Goal: Task Accomplishment & Management: Manage account settings

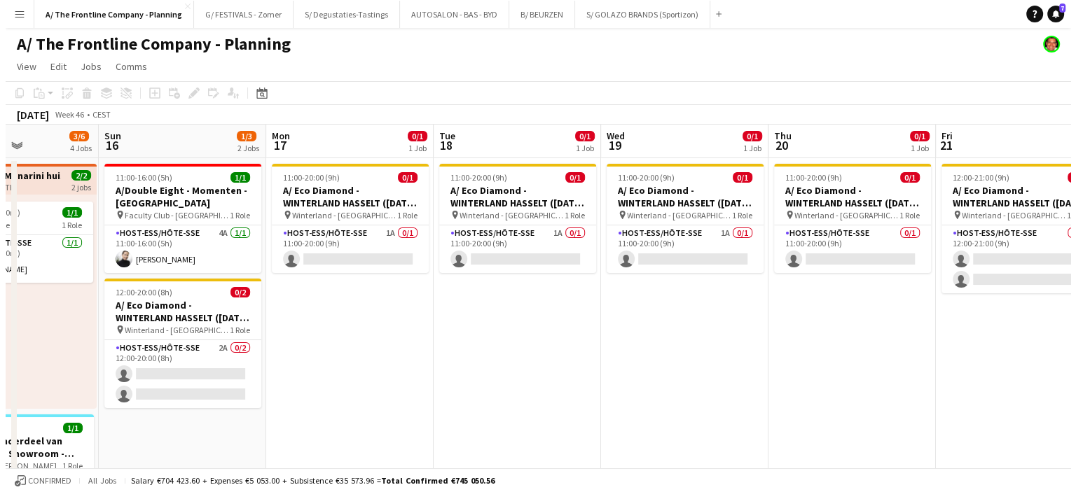
scroll to position [0, 366]
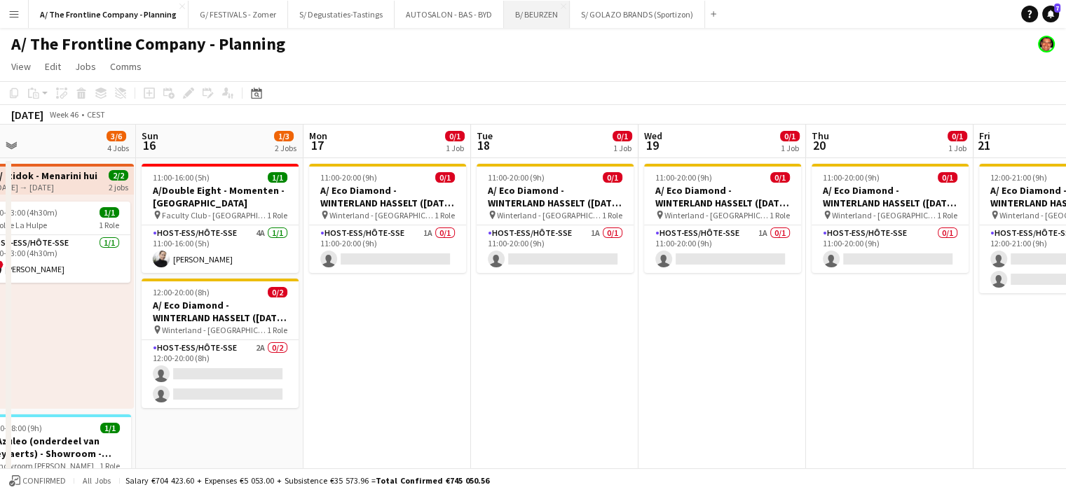
click at [506, 16] on button "B/ BEURZEN Close" at bounding box center [537, 14] width 66 height 27
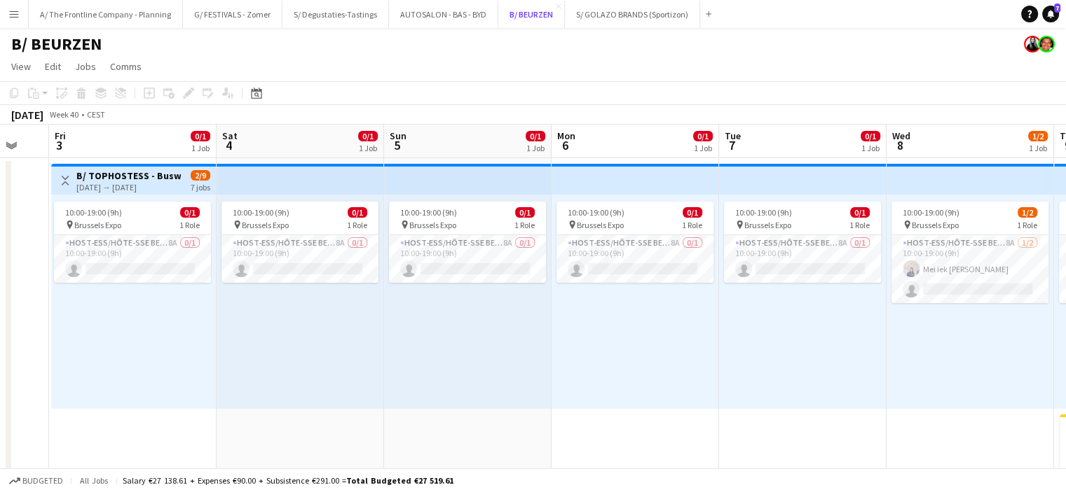
scroll to position [0, 452]
click at [188, 253] on app-card-role "Host-ess/Hôte-sse Beurs - Foire 8A 0/1 10:00-19:00 (9h) single-neutral-actions" at bounding box center [133, 259] width 157 height 48
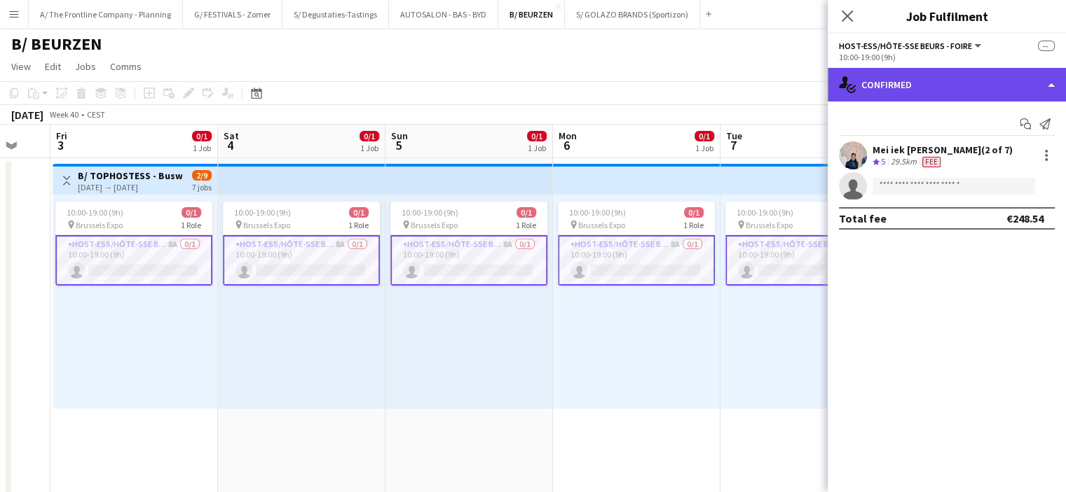
click at [911, 92] on div "single-neutral-actions-check-2 Confirmed" at bounding box center [946, 85] width 238 height 34
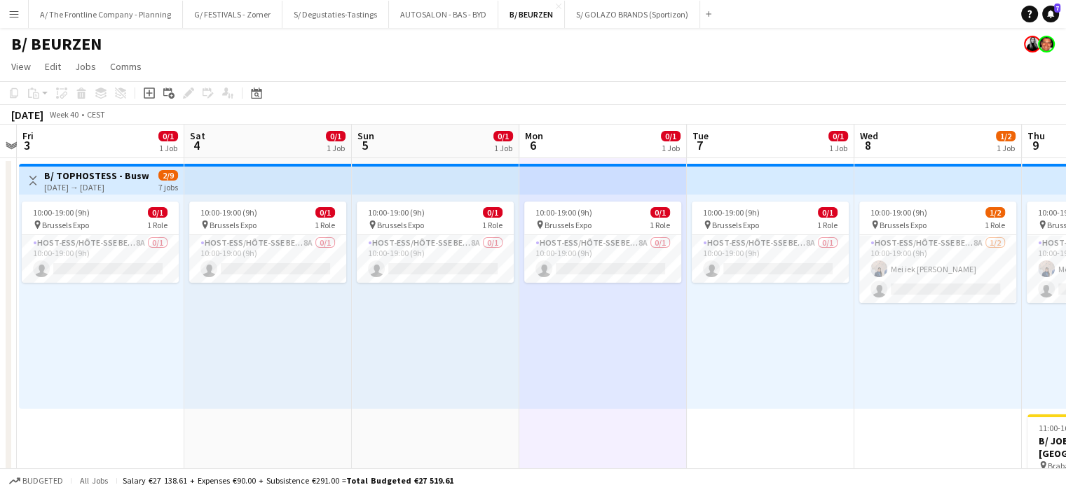
scroll to position [0, 316]
click at [602, 259] on app-card-role "Host-ess/Hôte-sse Beurs - Foire 8A 0/1 10:00-19:00 (9h) single-neutral-actions" at bounding box center [604, 259] width 157 height 48
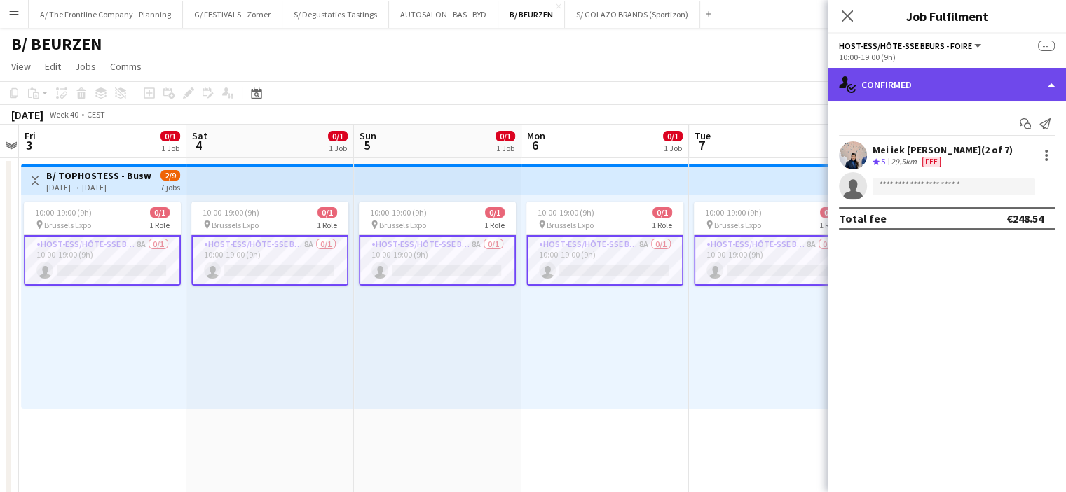
click at [932, 88] on div "single-neutral-actions-check-2 Confirmed" at bounding box center [946, 85] width 238 height 34
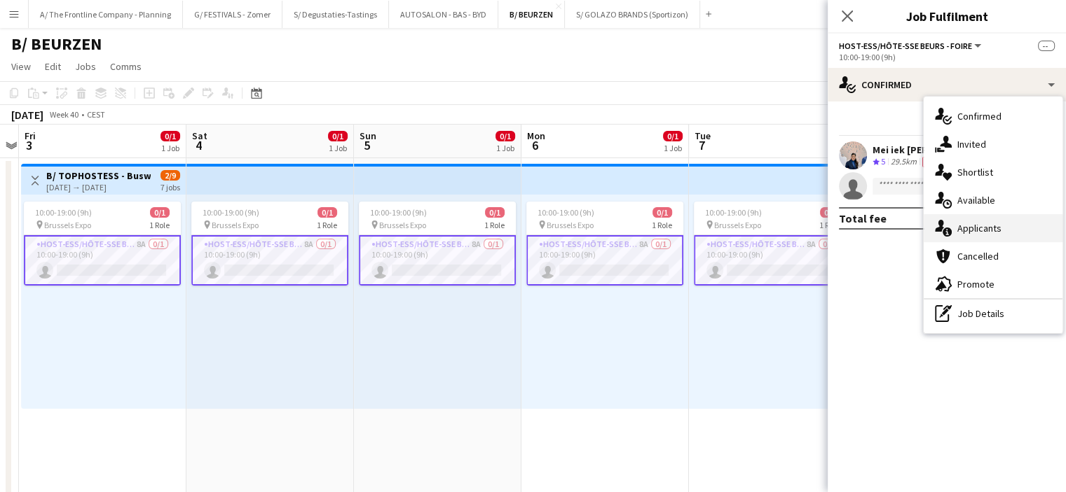
click at [971, 222] on div "single-neutral-actions-information Applicants" at bounding box center [992, 228] width 139 height 28
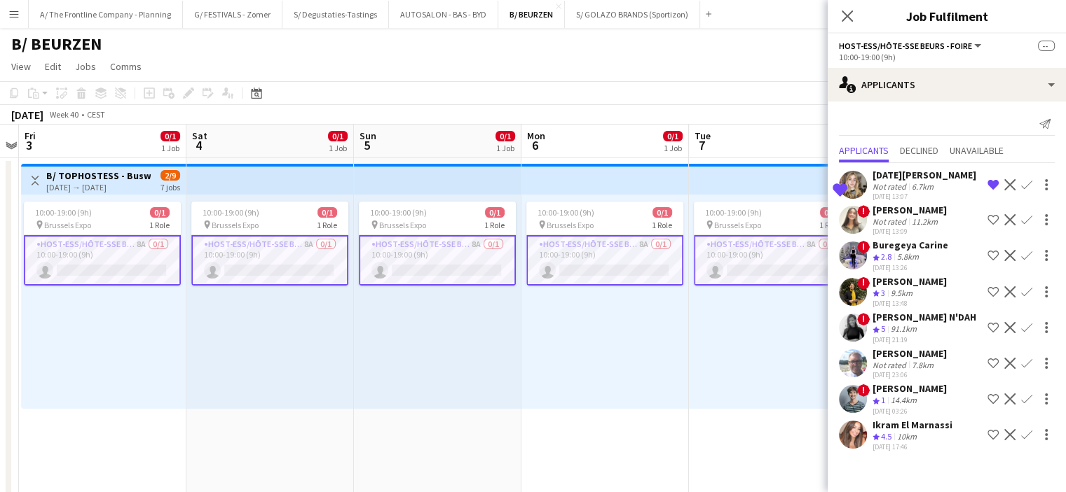
click at [906, 170] on div "[DATE][PERSON_NAME]" at bounding box center [924, 175] width 104 height 13
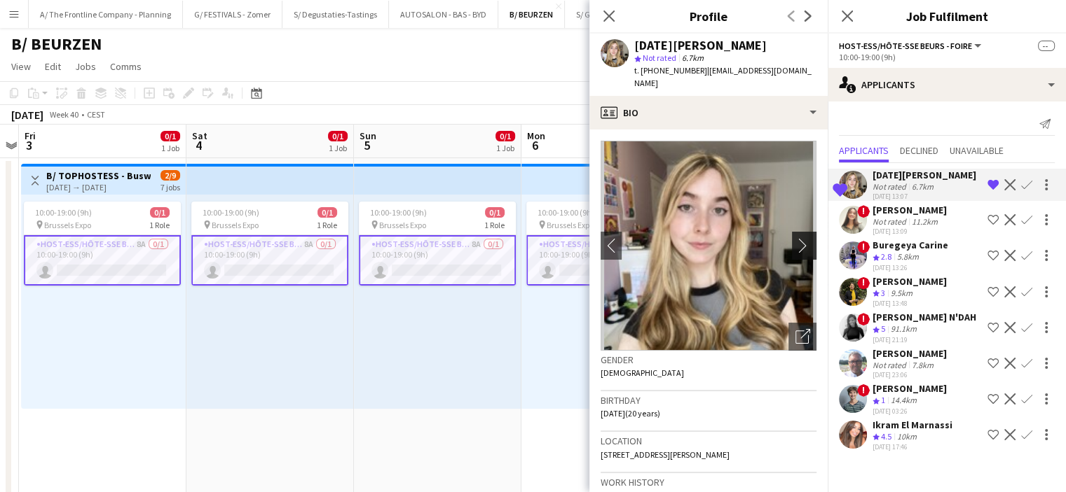
click at [795, 248] on app-icon "chevron-right" at bounding box center [806, 245] width 22 height 15
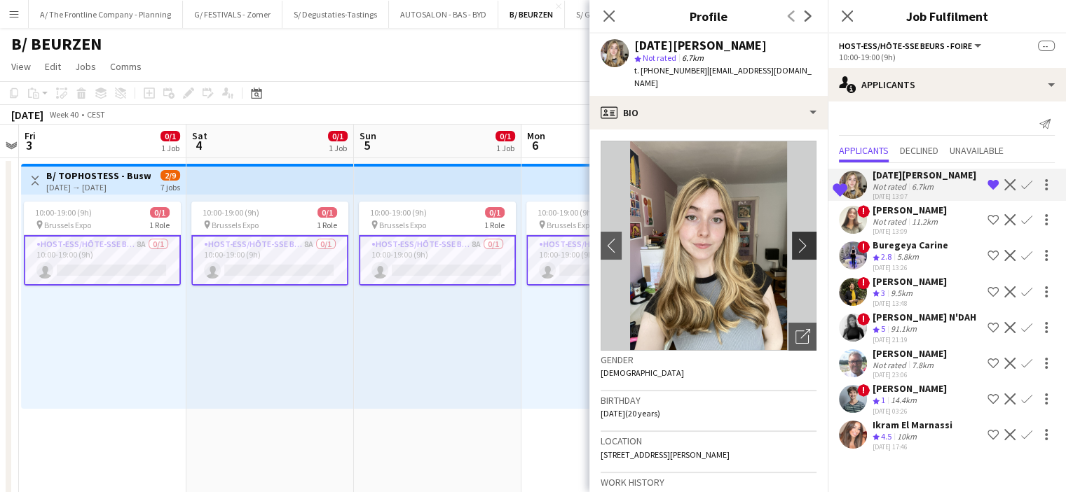
click at [795, 248] on app-icon "chevron-right" at bounding box center [806, 245] width 22 height 15
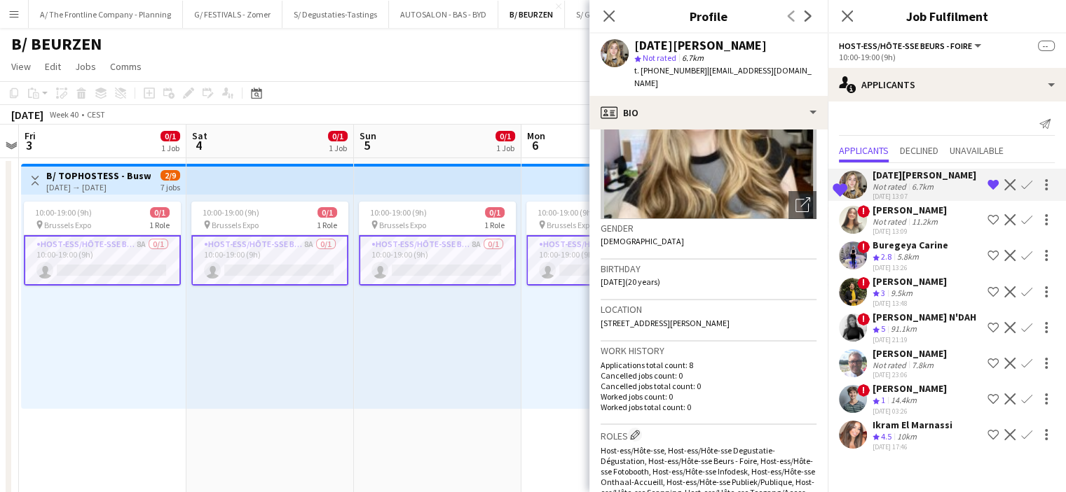
scroll to position [129, 0]
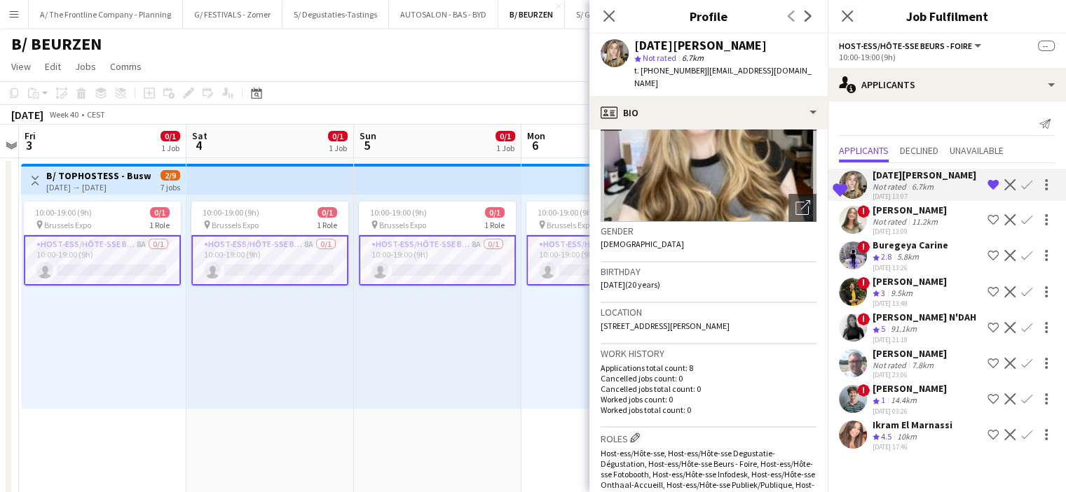
click at [892, 427] on div "Ikram El Marnassi" at bounding box center [912, 425] width 80 height 13
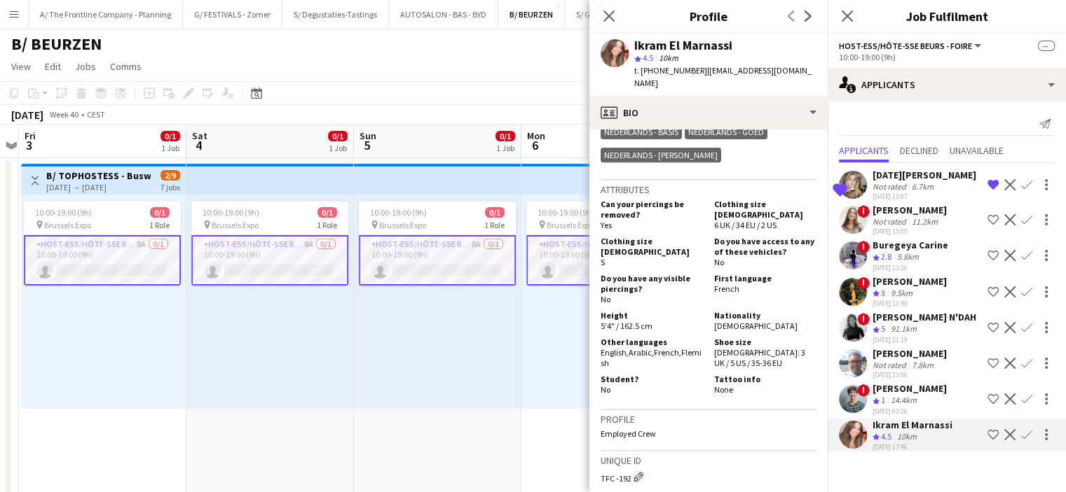
scroll to position [621, 0]
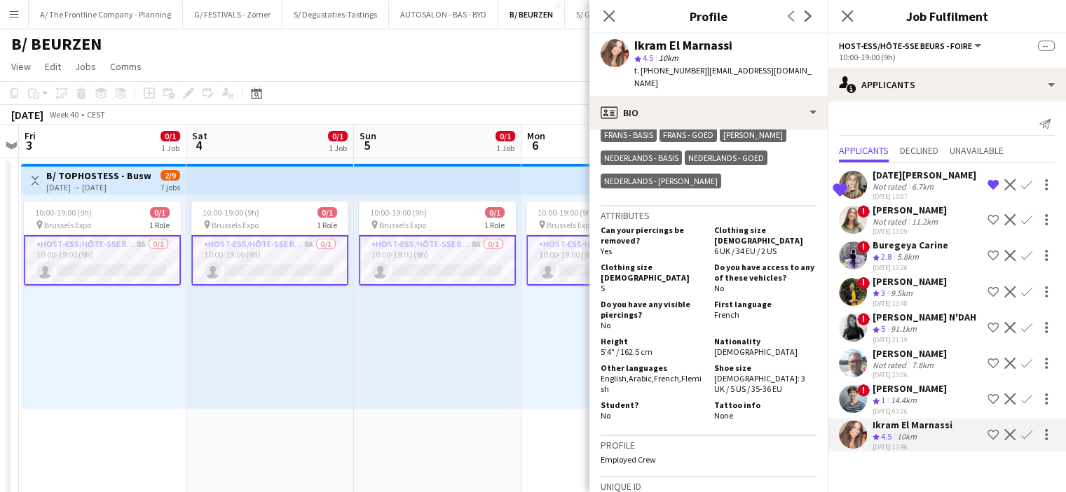
click at [891, 292] on div "9.5km" at bounding box center [901, 294] width 27 height 12
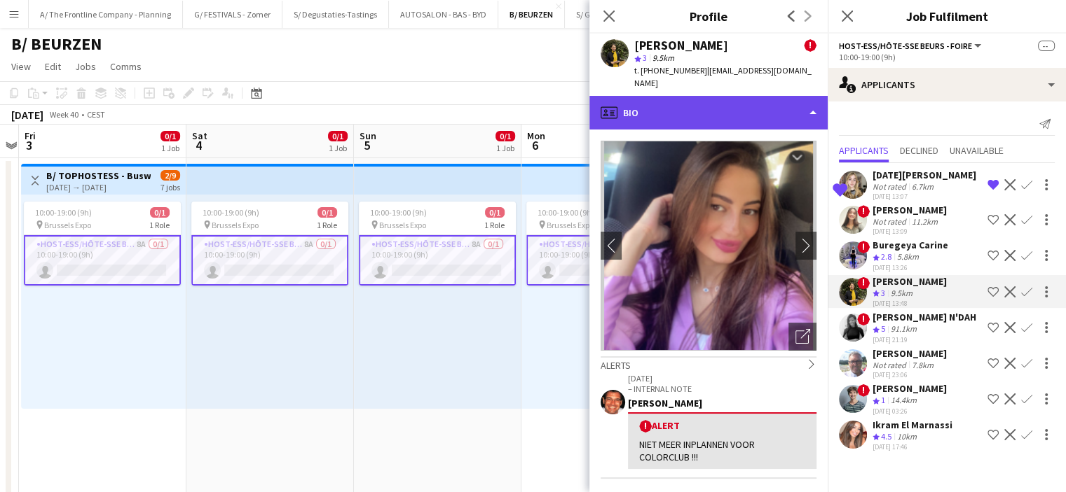
click at [712, 106] on div "profile Bio" at bounding box center [708, 113] width 238 height 34
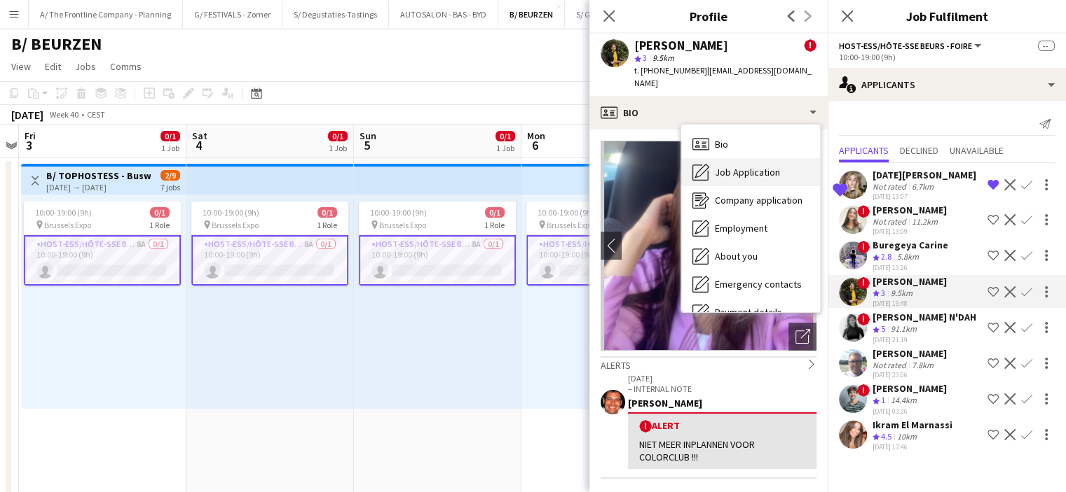
click at [722, 166] on span "Job Application" at bounding box center [747, 172] width 65 height 13
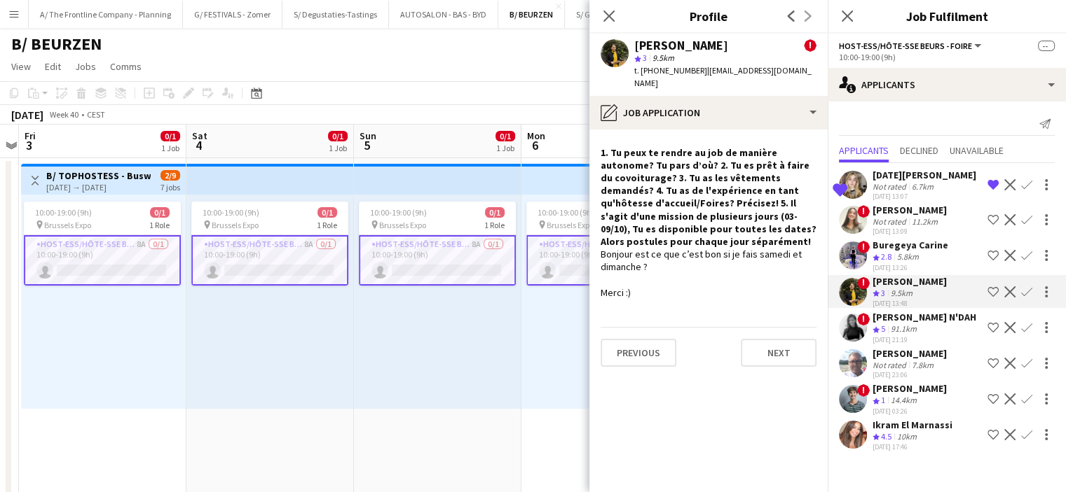
click at [890, 187] on div "Not rated" at bounding box center [890, 186] width 36 height 11
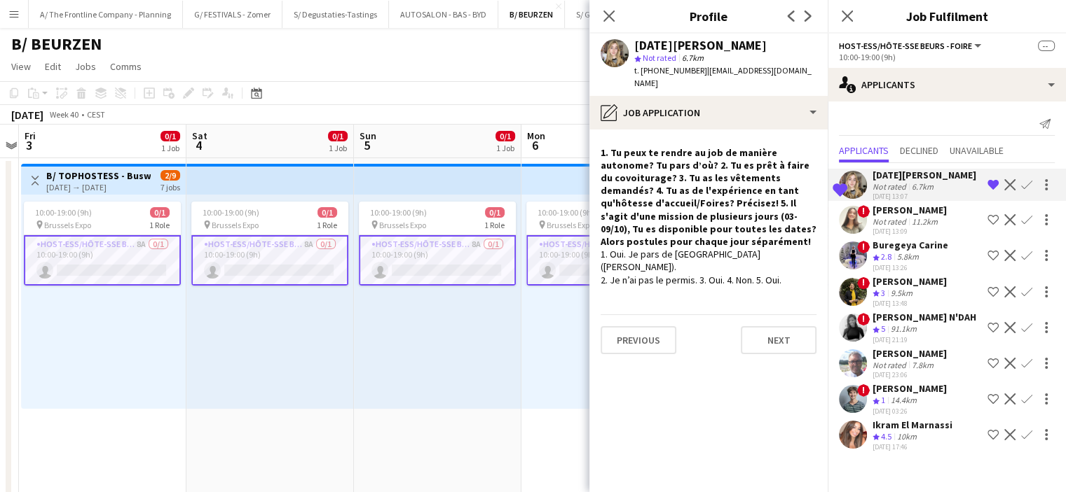
click at [894, 219] on div "Not rated" at bounding box center [890, 221] width 36 height 11
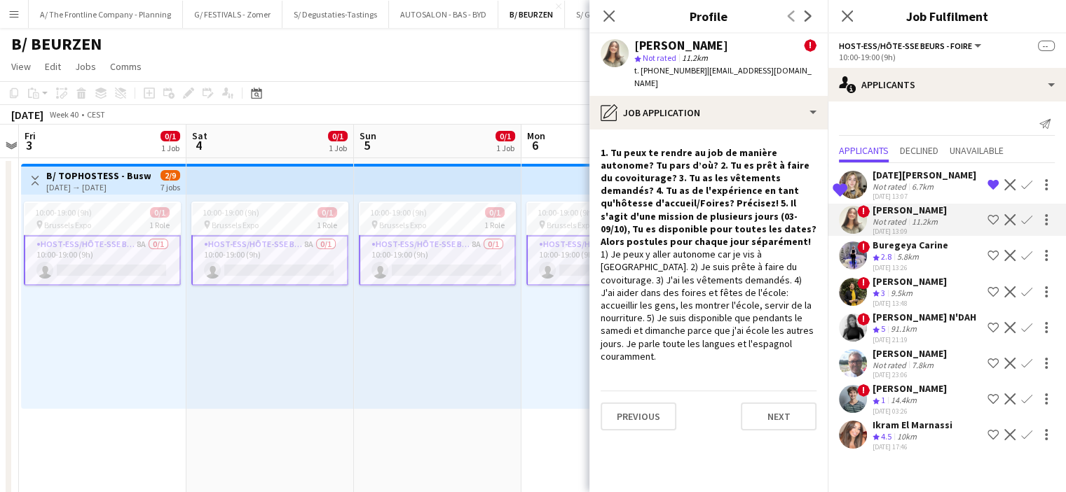
click at [861, 319] on span "!" at bounding box center [863, 319] width 13 height 13
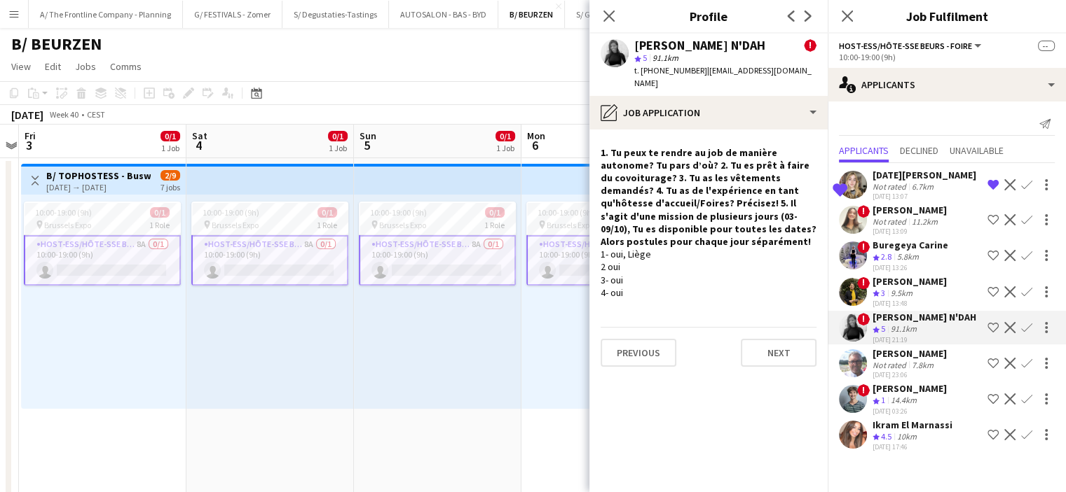
click at [887, 357] on div "[PERSON_NAME]" at bounding box center [909, 353] width 74 height 13
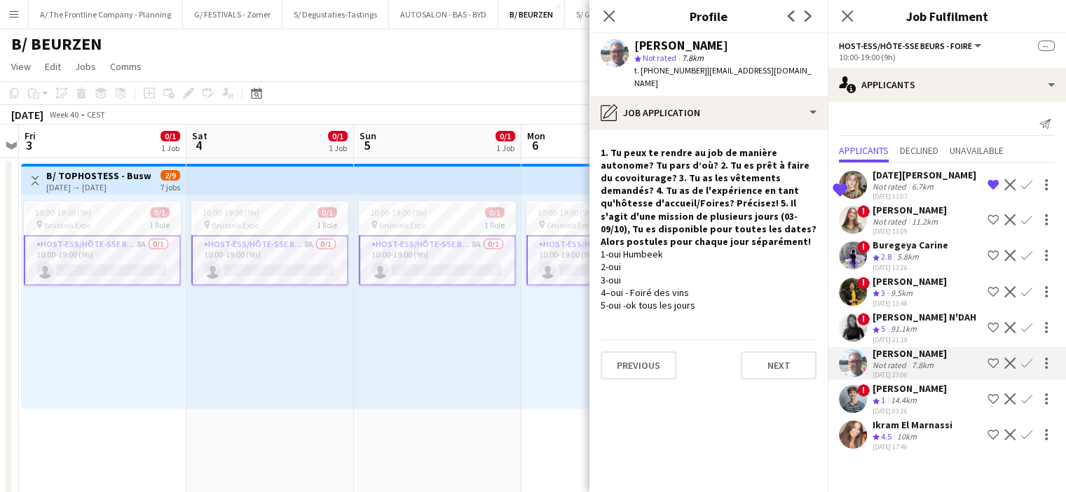
click at [907, 399] on div "14.4km" at bounding box center [904, 401] width 32 height 12
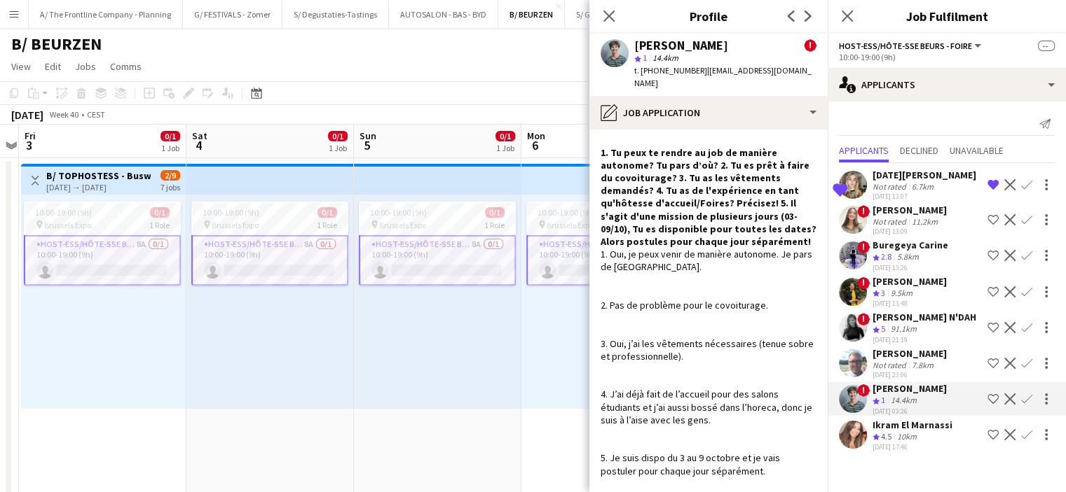
click at [890, 186] on div "Not rated" at bounding box center [890, 186] width 36 height 11
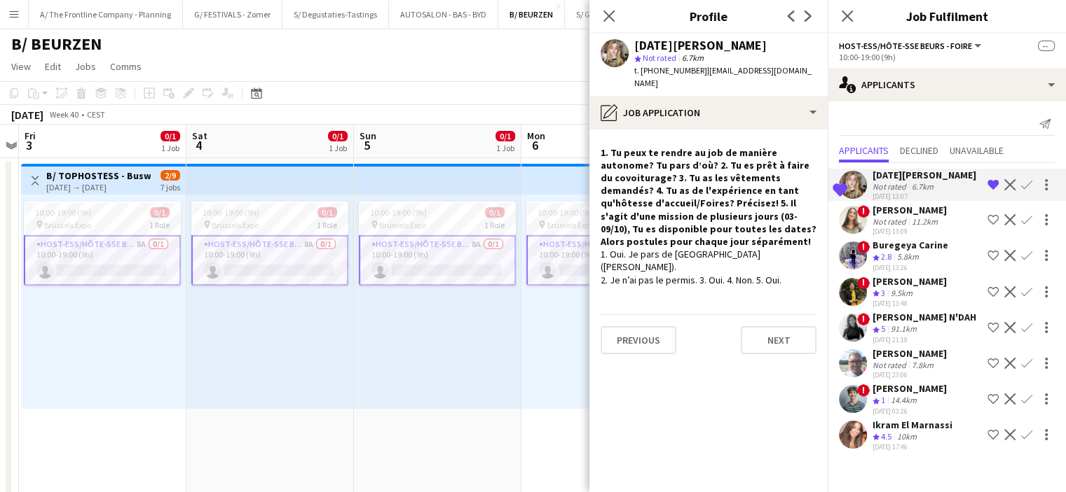
click at [883, 185] on div "Not rated" at bounding box center [890, 186] width 36 height 11
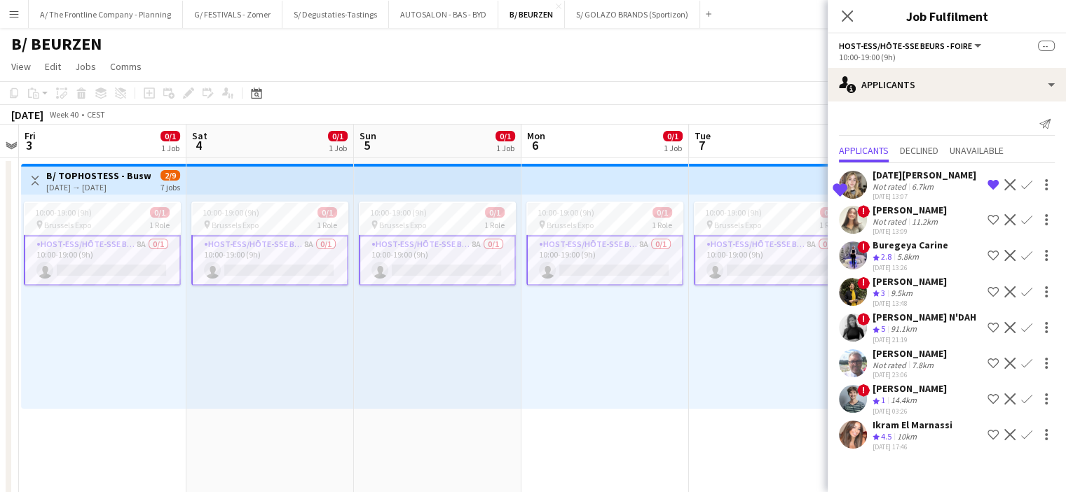
click at [883, 185] on div "Not rated" at bounding box center [890, 186] width 36 height 11
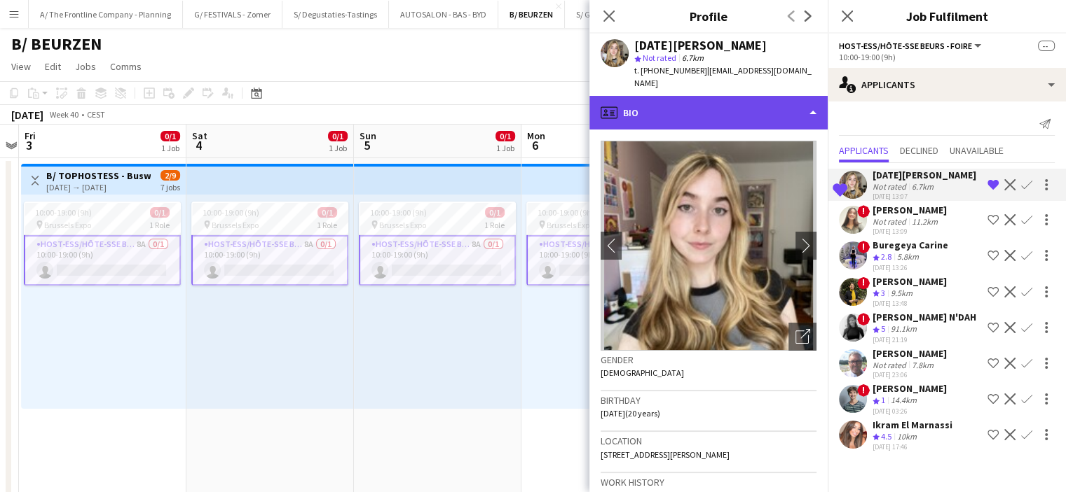
click at [726, 127] on div "profile Bio" at bounding box center [708, 113] width 238 height 34
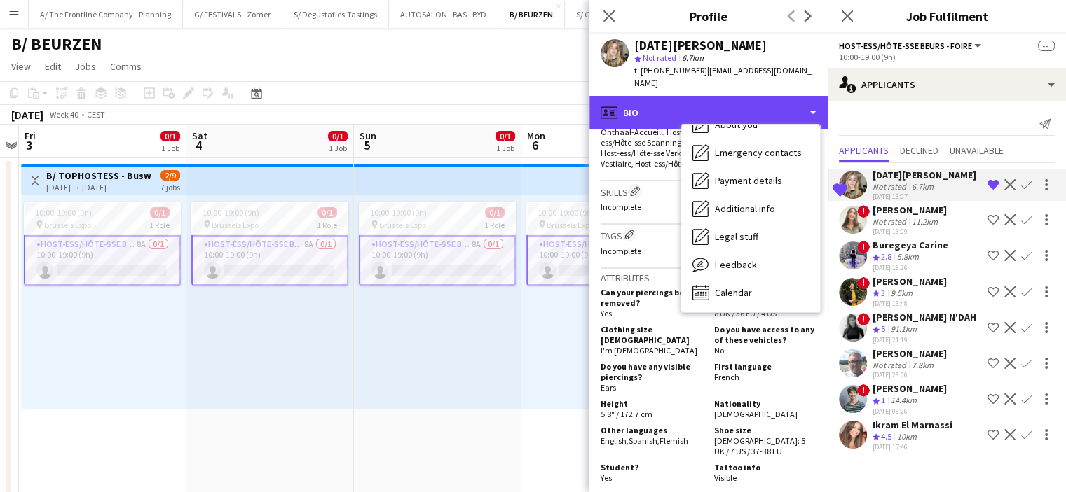
scroll to position [483, 0]
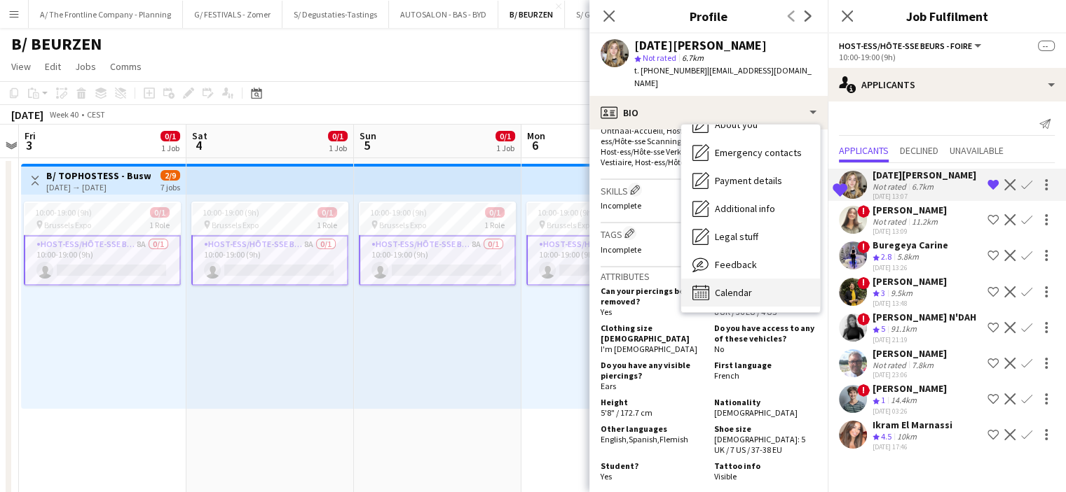
click at [741, 298] on span "Calendar" at bounding box center [733, 293] width 37 height 13
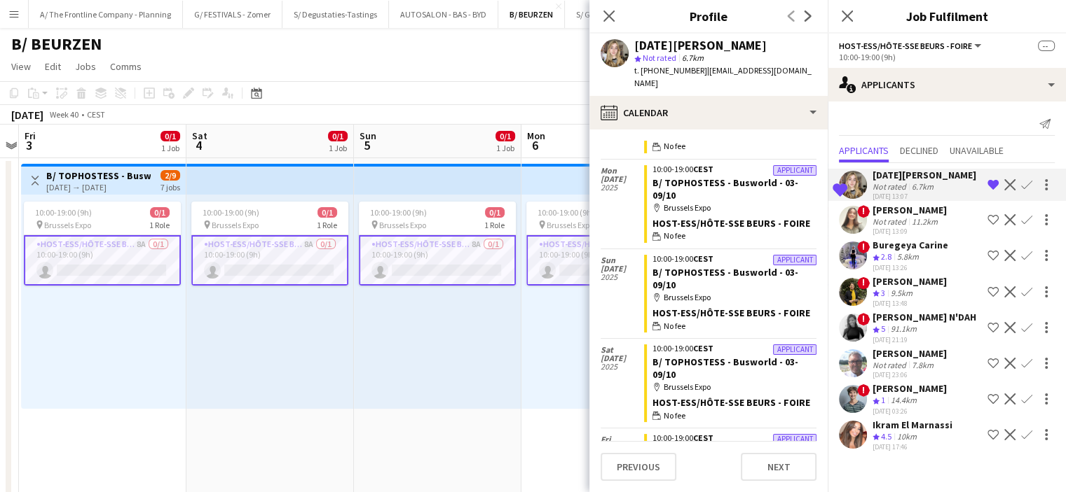
scroll to position [440, 0]
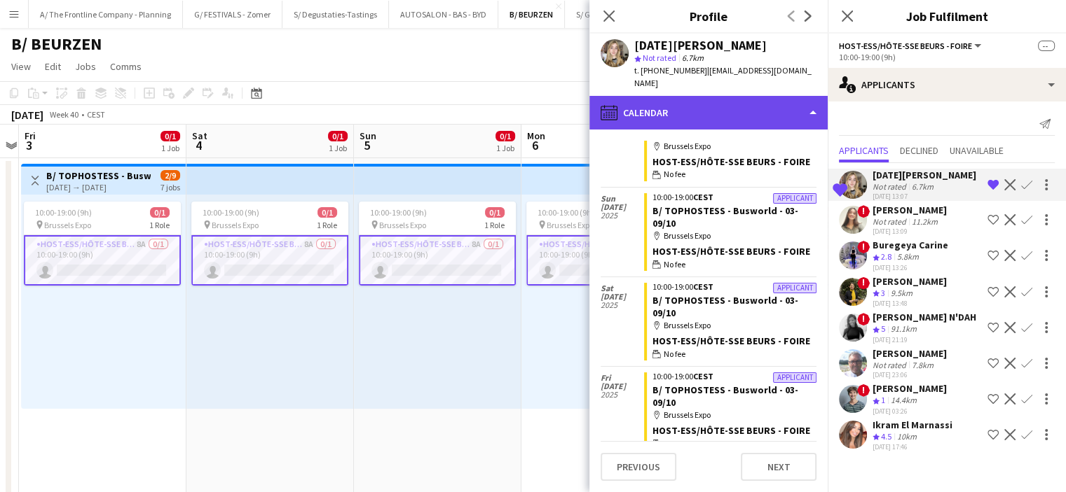
click at [691, 123] on div "calendar-full Calendar" at bounding box center [708, 113] width 238 height 34
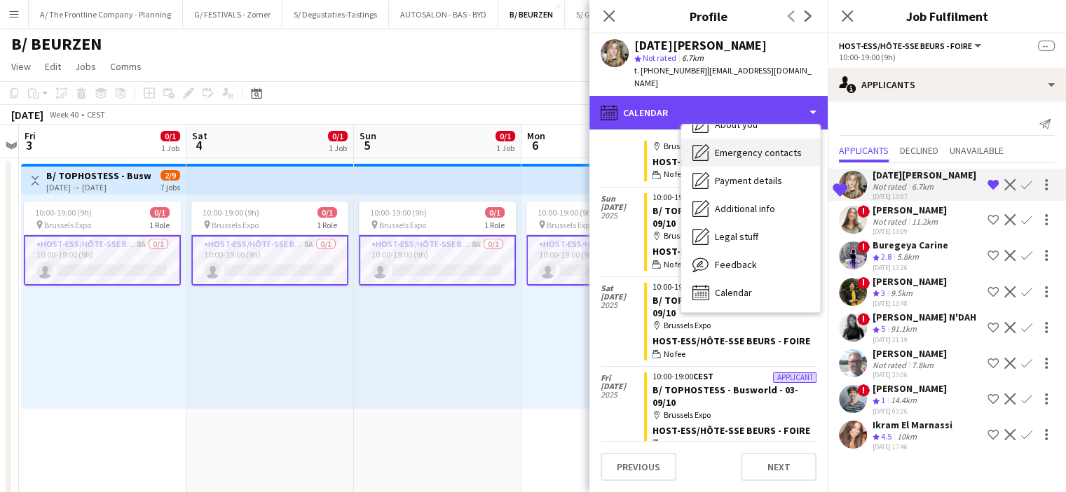
scroll to position [0, 0]
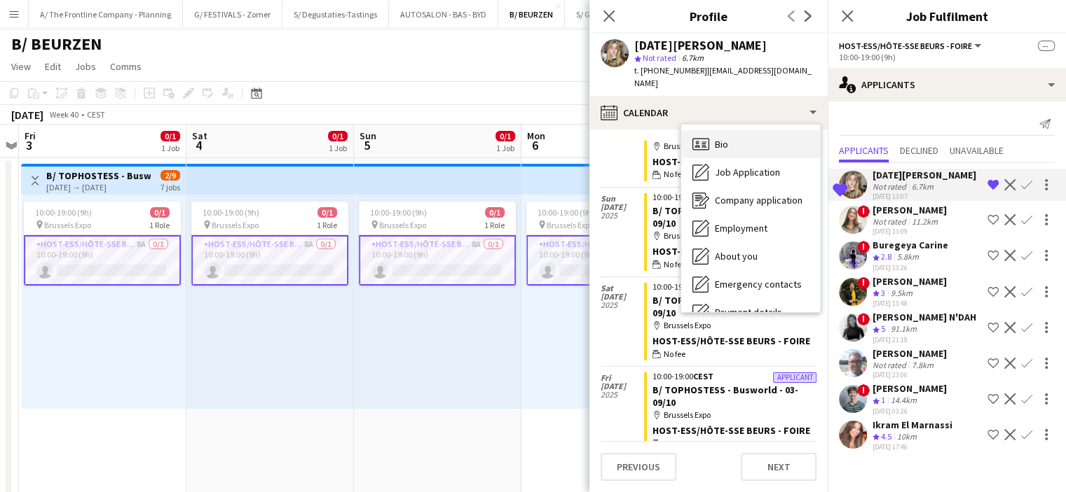
click at [715, 139] on span "Bio" at bounding box center [721, 144] width 13 height 13
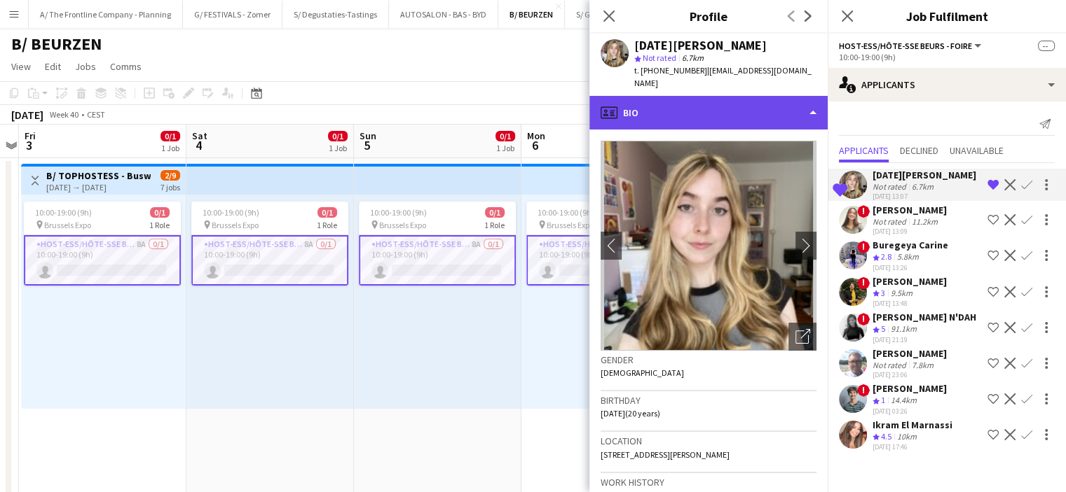
click at [701, 104] on div "profile Bio" at bounding box center [708, 113] width 238 height 34
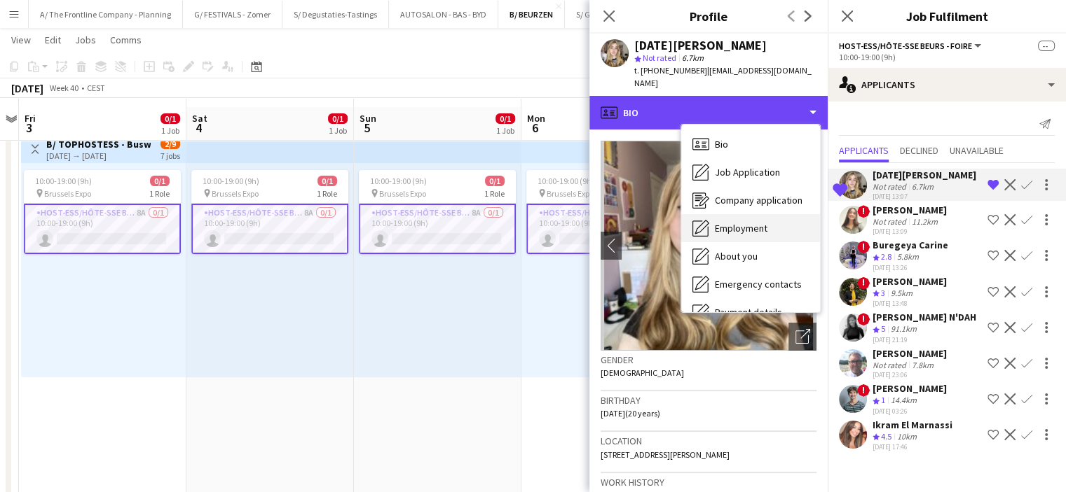
scroll to position [132, 0]
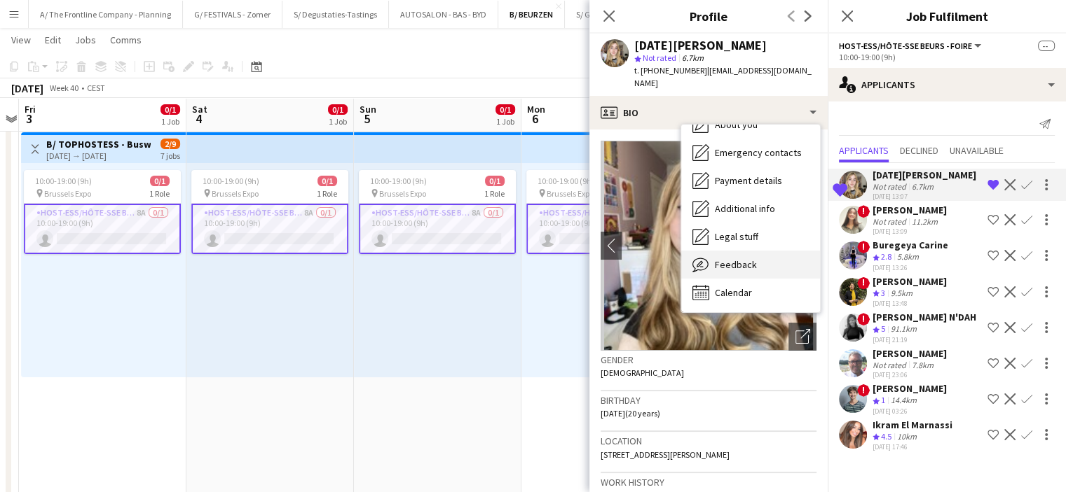
click at [747, 263] on span "Feedback" at bounding box center [736, 265] width 42 height 13
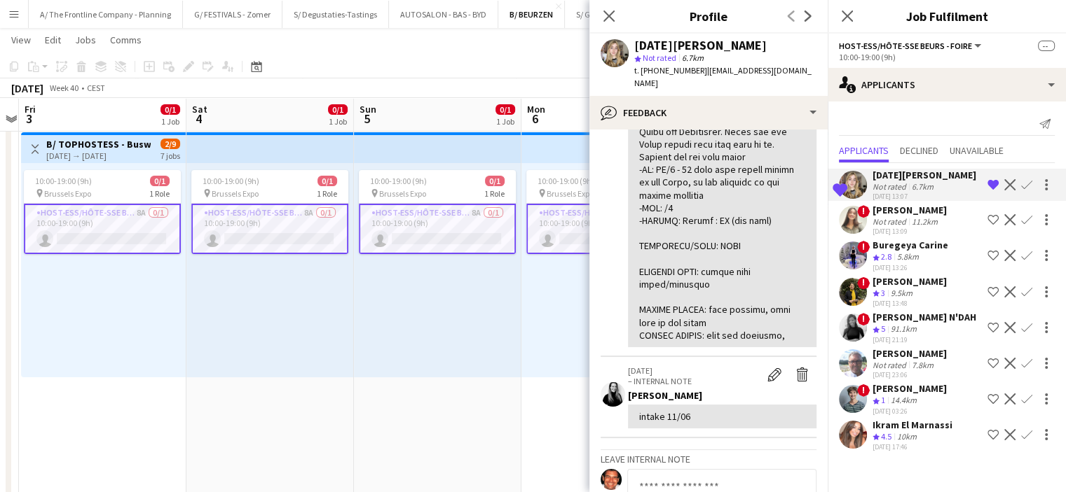
scroll to position [0, 0]
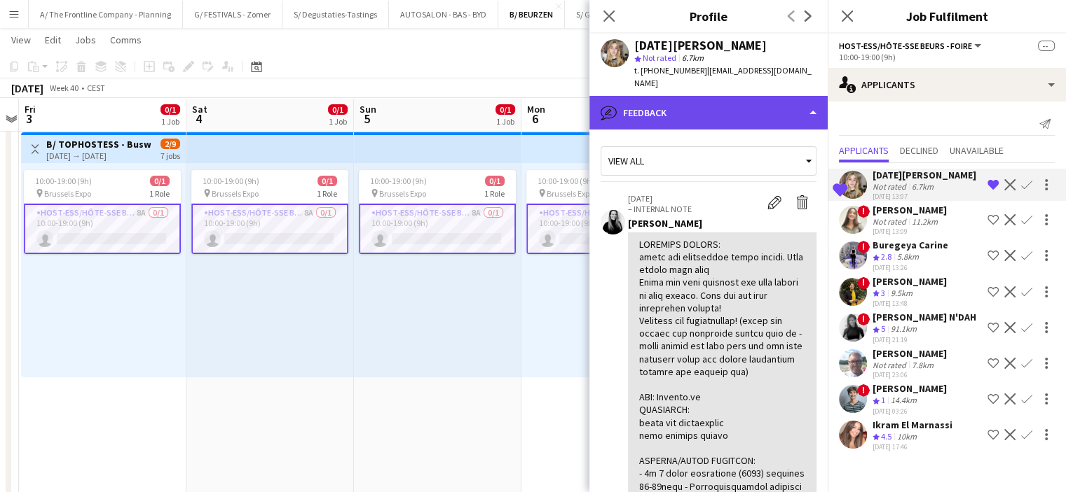
click at [703, 118] on div "bubble-pencil Feedback" at bounding box center [708, 113] width 238 height 34
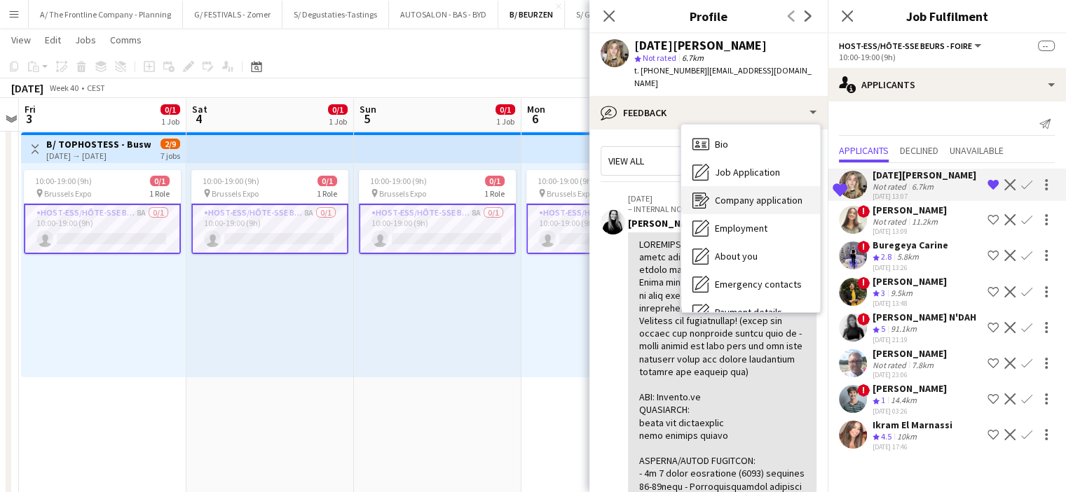
click at [731, 210] on div "Company application Company application" at bounding box center [750, 200] width 139 height 28
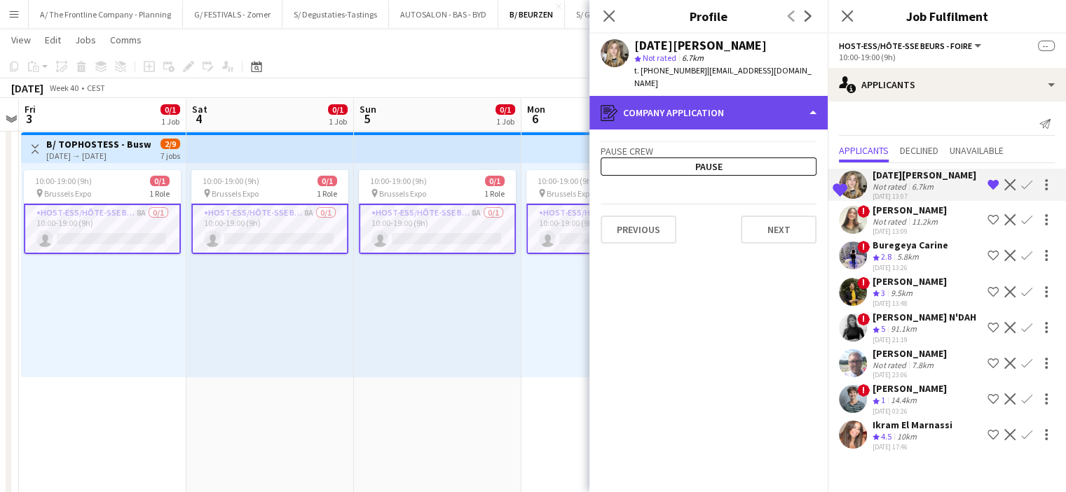
click at [724, 114] on div "register Company application" at bounding box center [708, 113] width 238 height 34
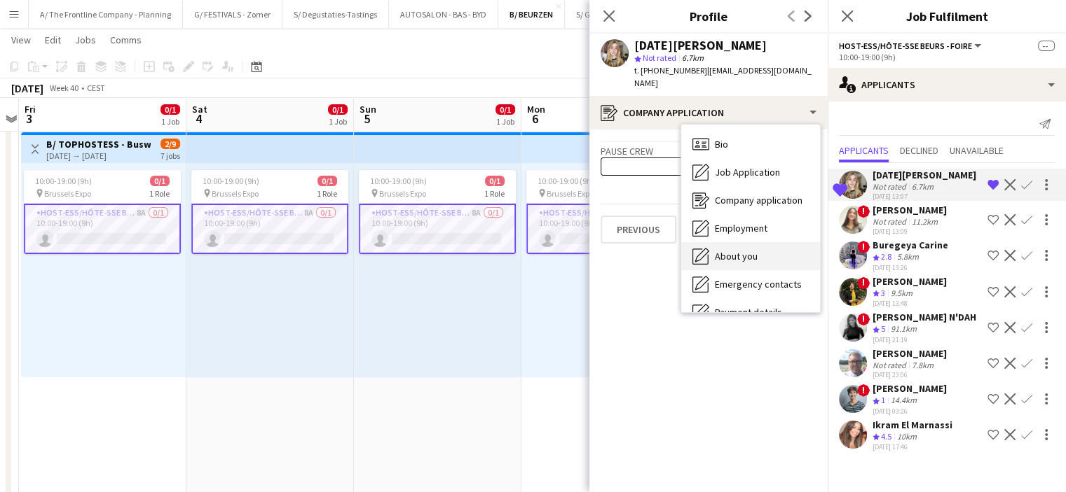
click at [724, 251] on span "About you" at bounding box center [736, 256] width 43 height 13
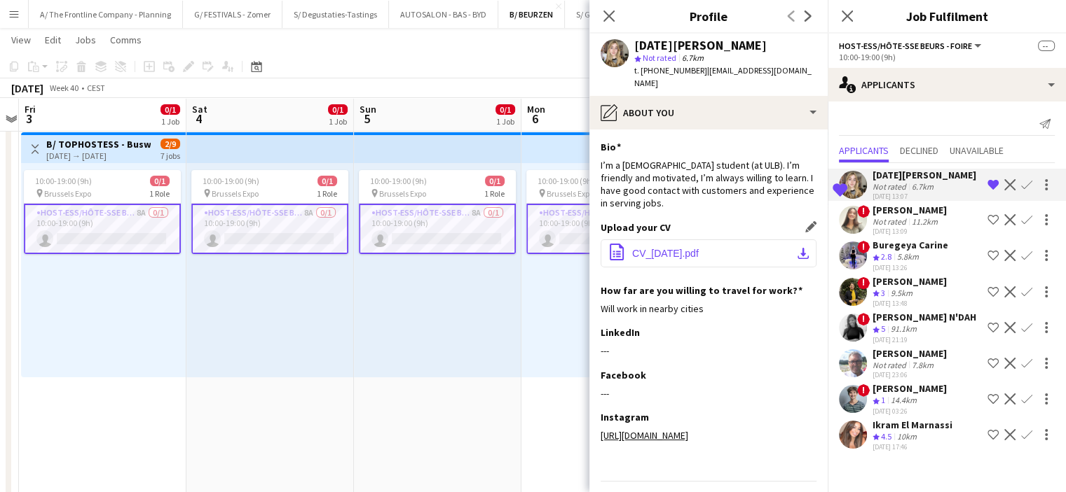
click at [675, 257] on span "CV_[DATE].pdf" at bounding box center [665, 253] width 67 height 11
click at [427, 340] on div "10:00-19:00 (9h) 0/1 pin Brussels Expo 1 Role Host-ess/Hôte-sse Beurs - Foire 8…" at bounding box center [437, 270] width 167 height 214
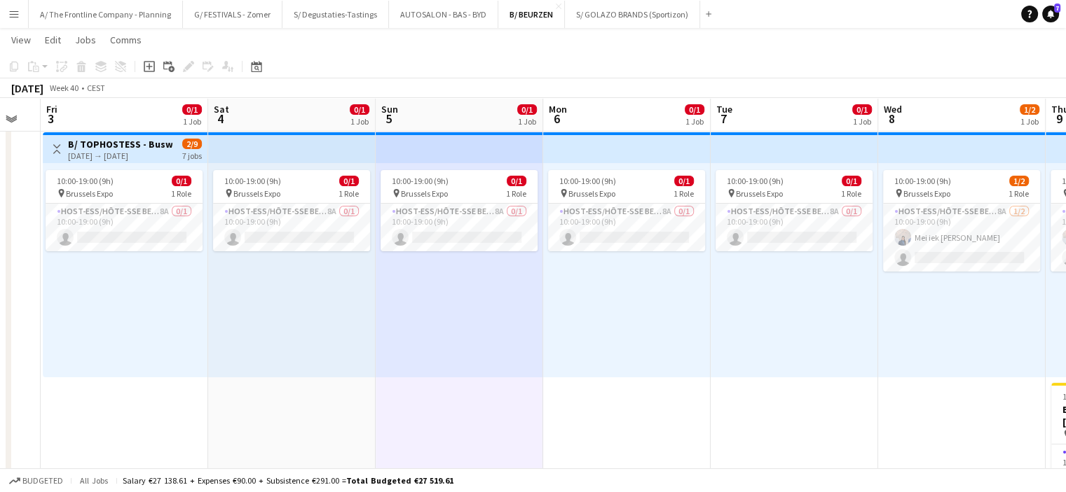
scroll to position [0, 462]
click at [336, 317] on div "10:00-19:00 (9h) 0/1 pin Brussels Expo 1 Role Host-ess/Hôte-sse Beurs - Foire 8…" at bounding box center [291, 270] width 167 height 214
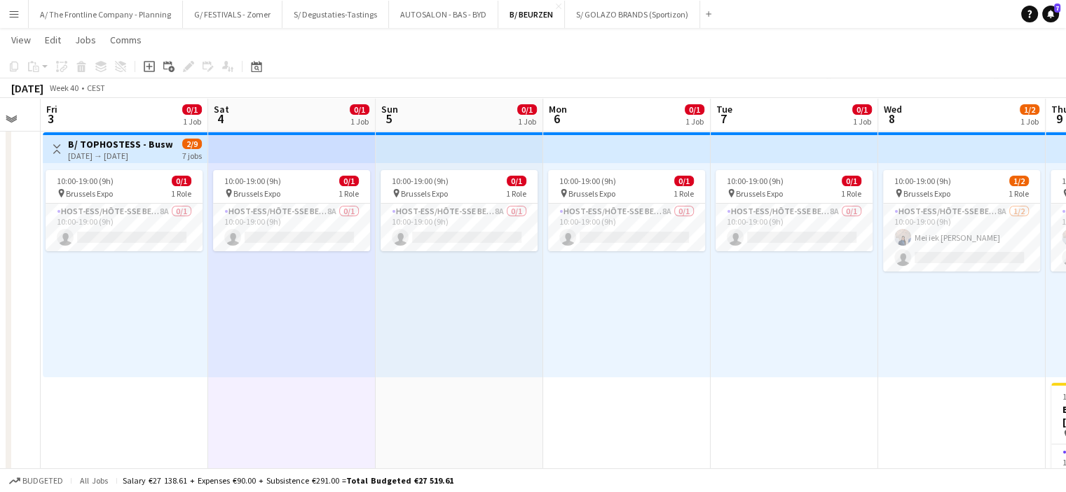
click at [174, 296] on div "10:00-19:00 (9h) 0/1 pin Brussels Expo 1 Role Host-ess/Hôte-sse Beurs - Foire 8…" at bounding box center [125, 270] width 165 height 214
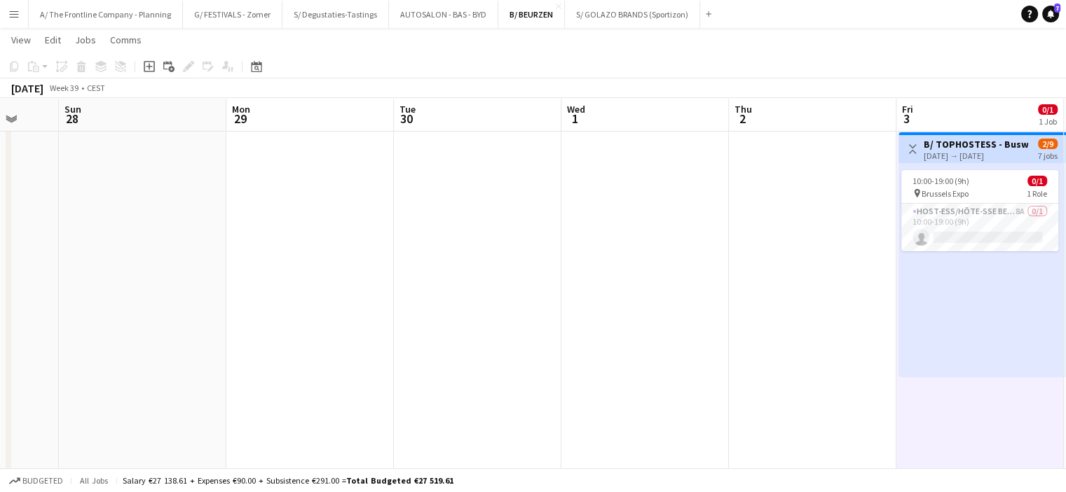
scroll to position [0, 510]
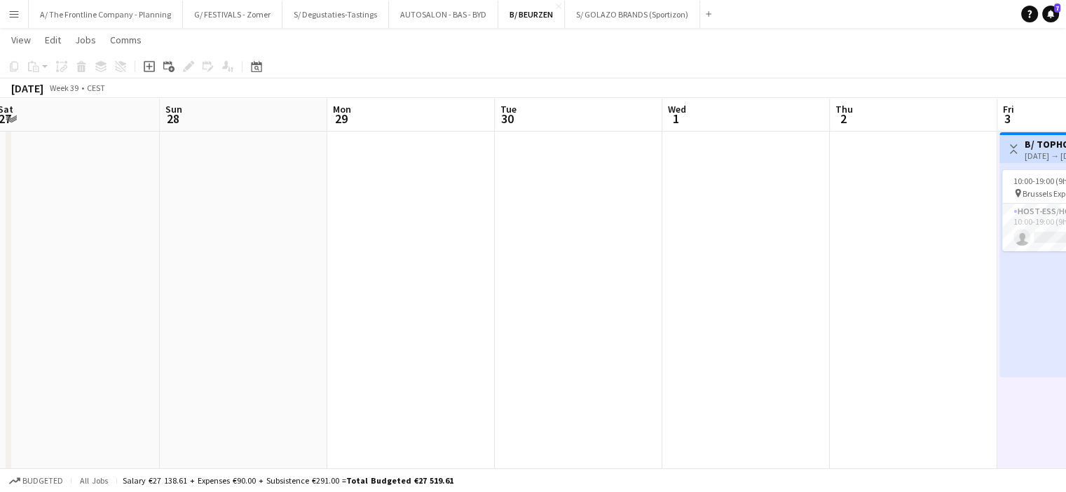
click at [19, 11] on app-icon "Menu" at bounding box center [13, 13] width 11 height 11
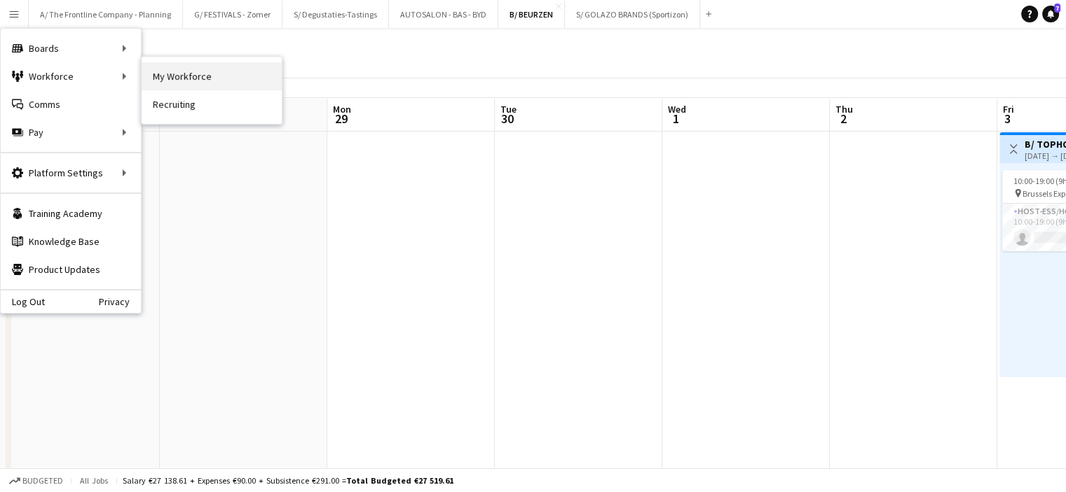
click at [166, 74] on link "My Workforce" at bounding box center [212, 76] width 140 height 28
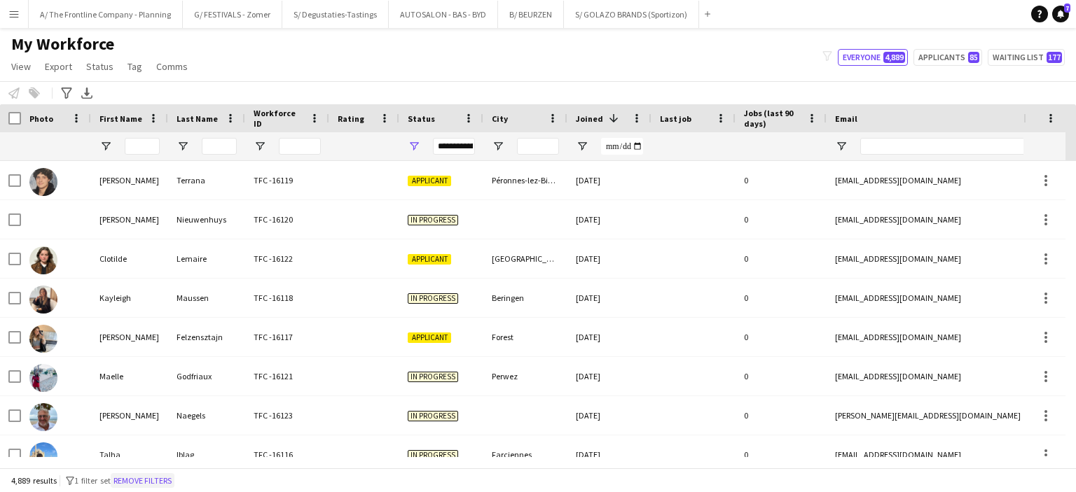
click at [148, 481] on button "Remove filters" at bounding box center [143, 481] width 64 height 15
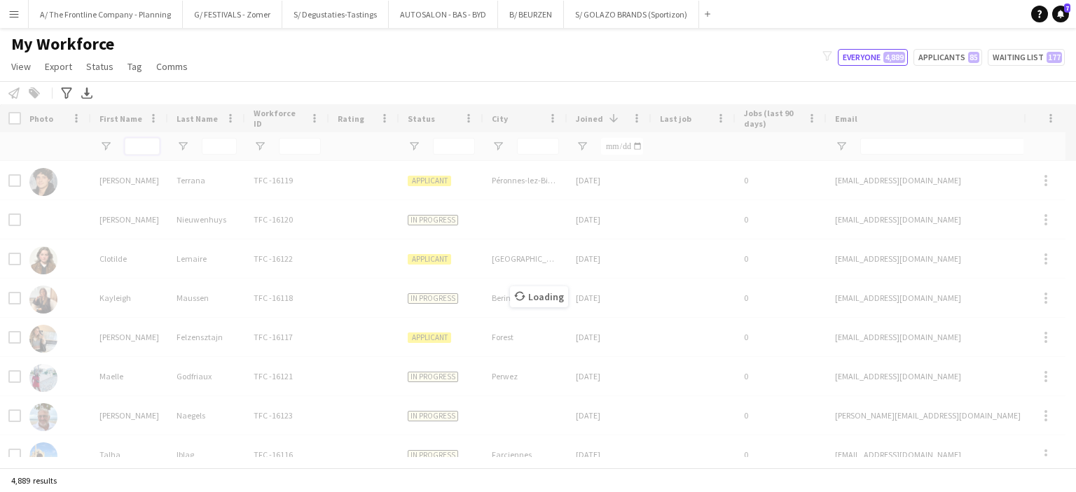
click at [142, 145] on input "First Name Filter Input" at bounding box center [142, 146] width 35 height 17
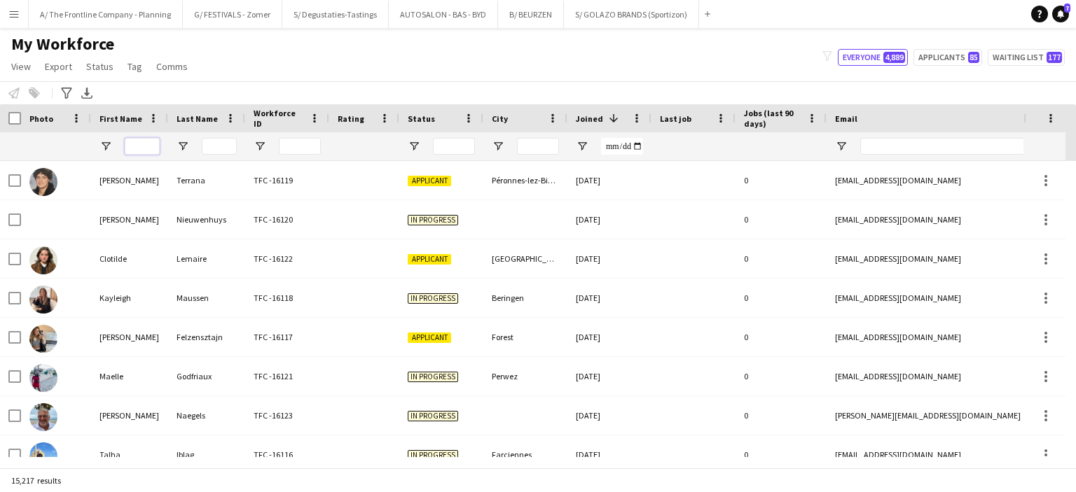
click at [142, 145] on input "First Name Filter Input" at bounding box center [142, 146] width 35 height 17
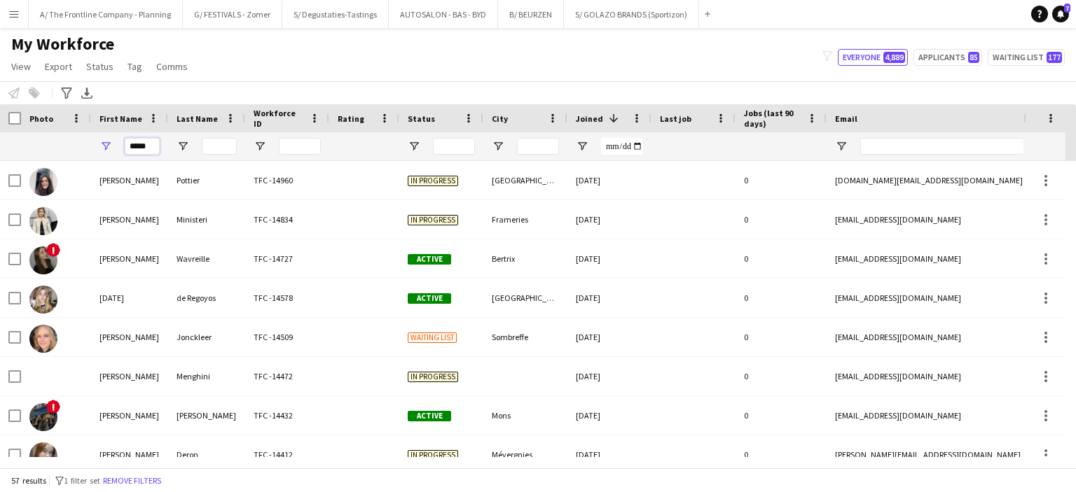
type input "*****"
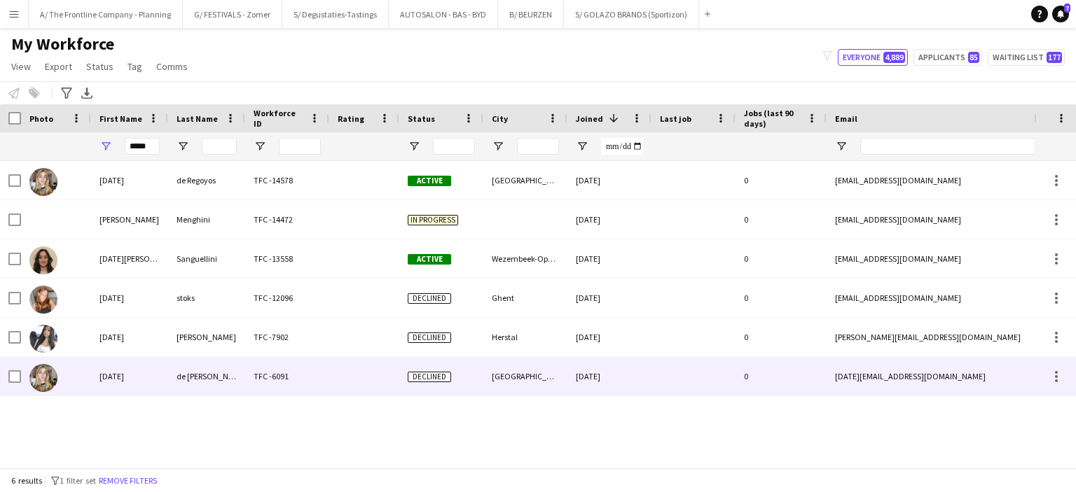
click at [120, 366] on div "[DATE]" at bounding box center [129, 376] width 77 height 39
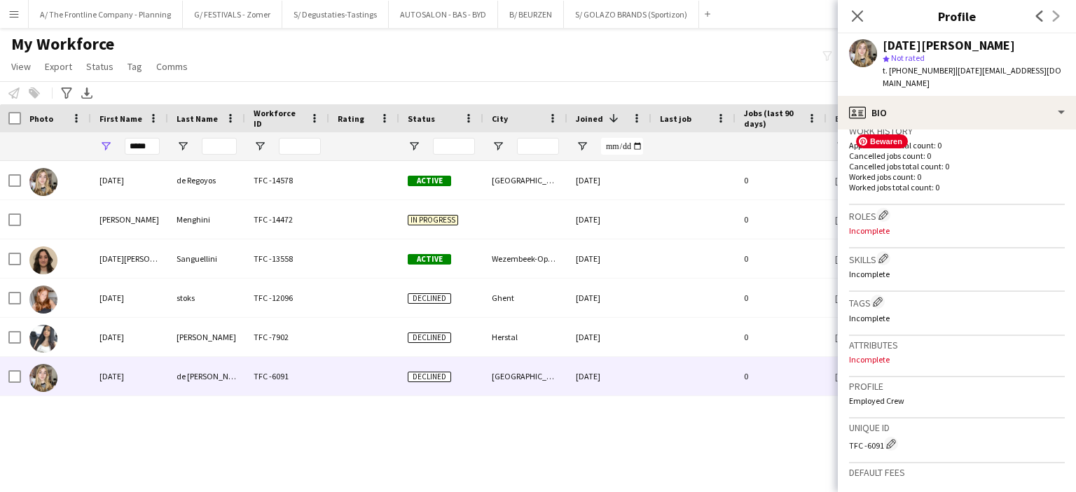
scroll to position [353, 0]
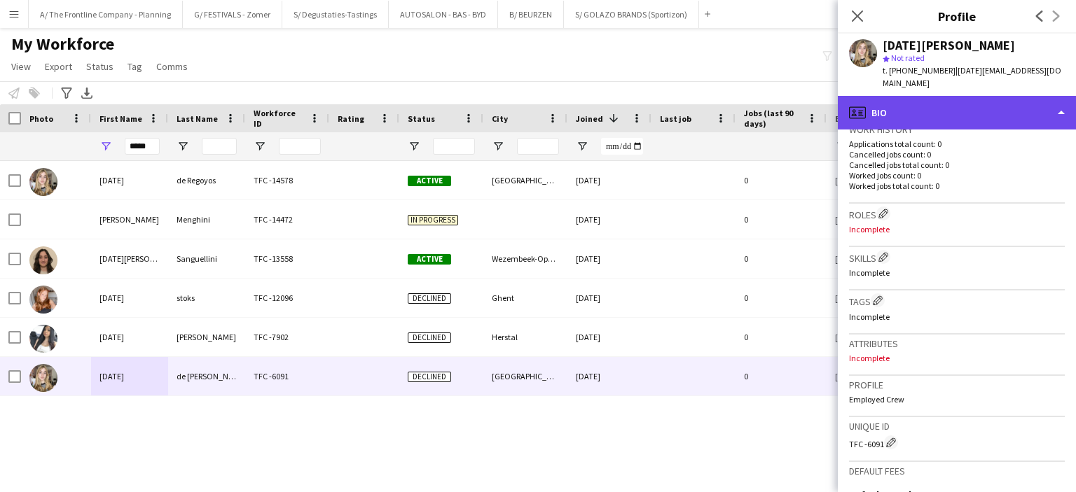
click at [980, 96] on div "profile Bio" at bounding box center [957, 113] width 238 height 34
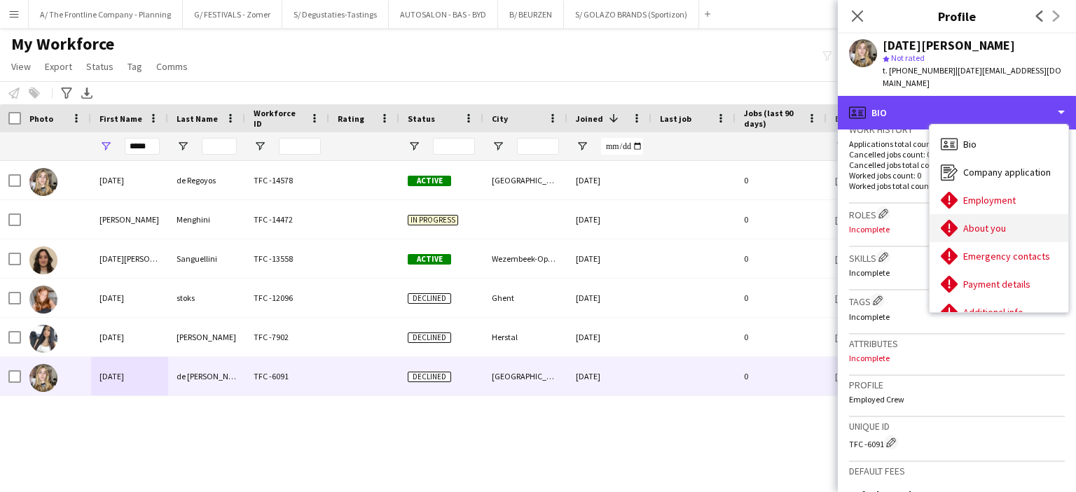
scroll to position [104, 0]
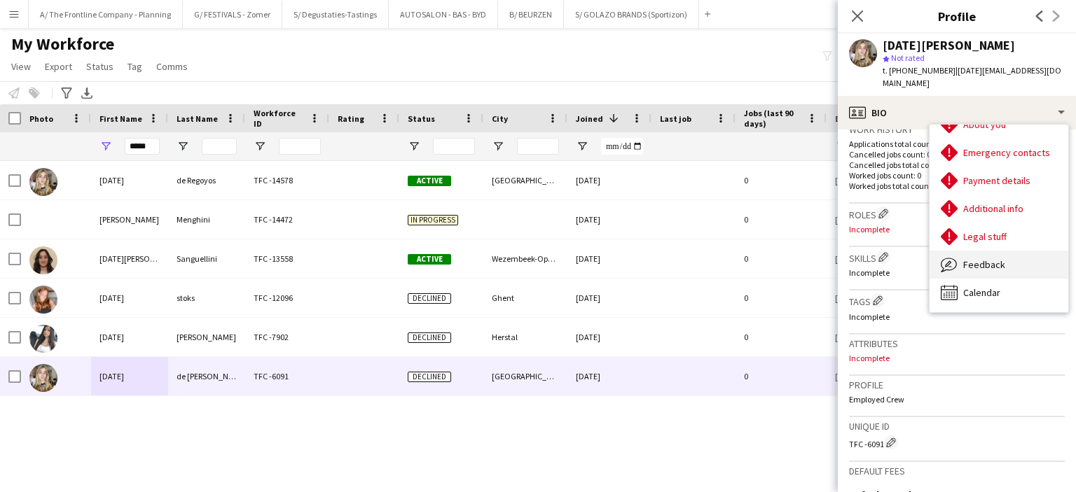
click at [981, 259] on span "Feedback" at bounding box center [984, 265] width 42 height 13
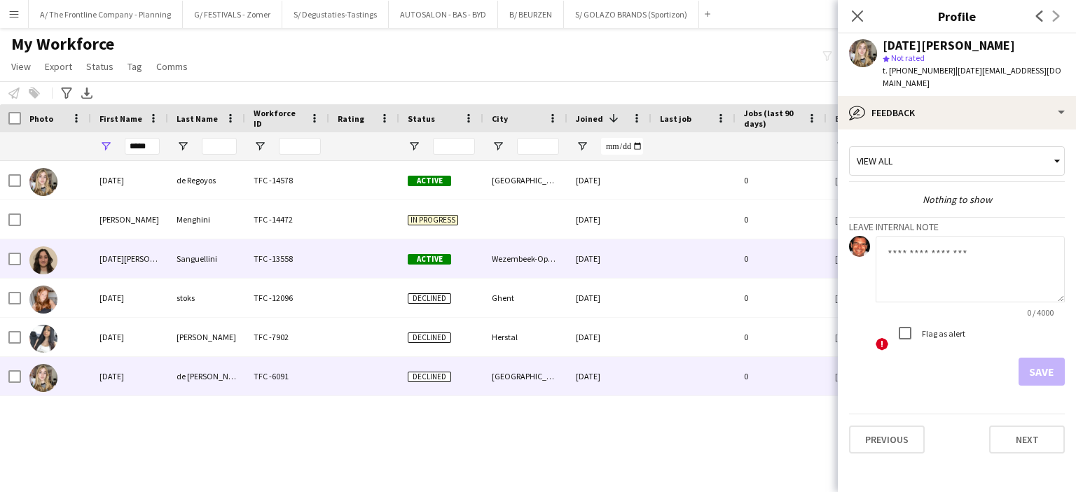
click at [146, 266] on div "[DATE][PERSON_NAME]" at bounding box center [129, 259] width 77 height 39
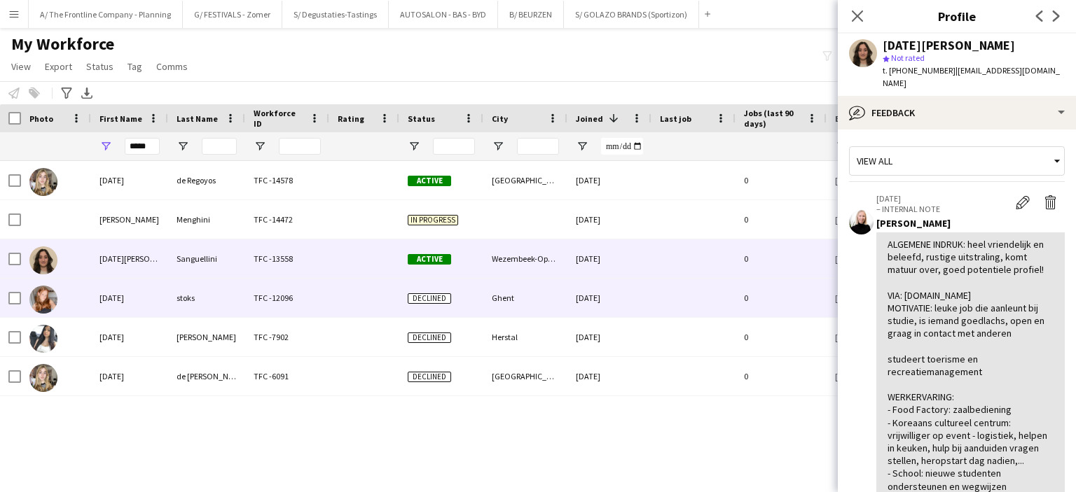
click at [129, 299] on div "[DATE]" at bounding box center [129, 298] width 77 height 39
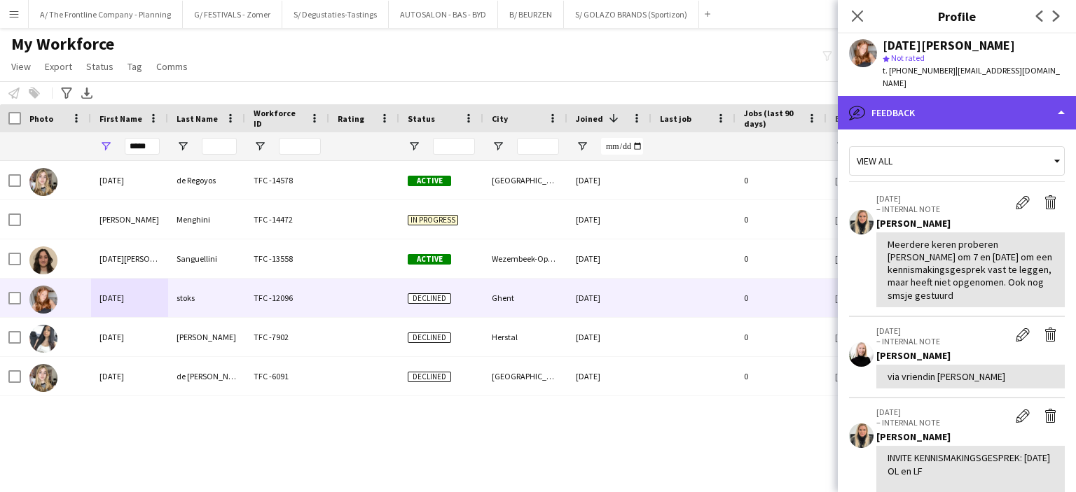
click at [923, 96] on div "bubble-pencil Feedback" at bounding box center [957, 113] width 238 height 34
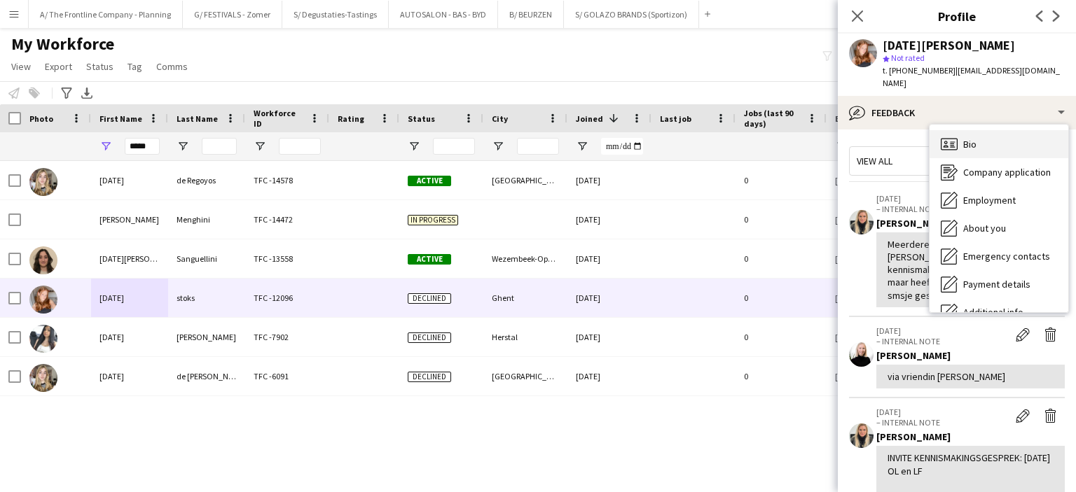
click at [959, 132] on div "Bio Bio" at bounding box center [999, 144] width 139 height 28
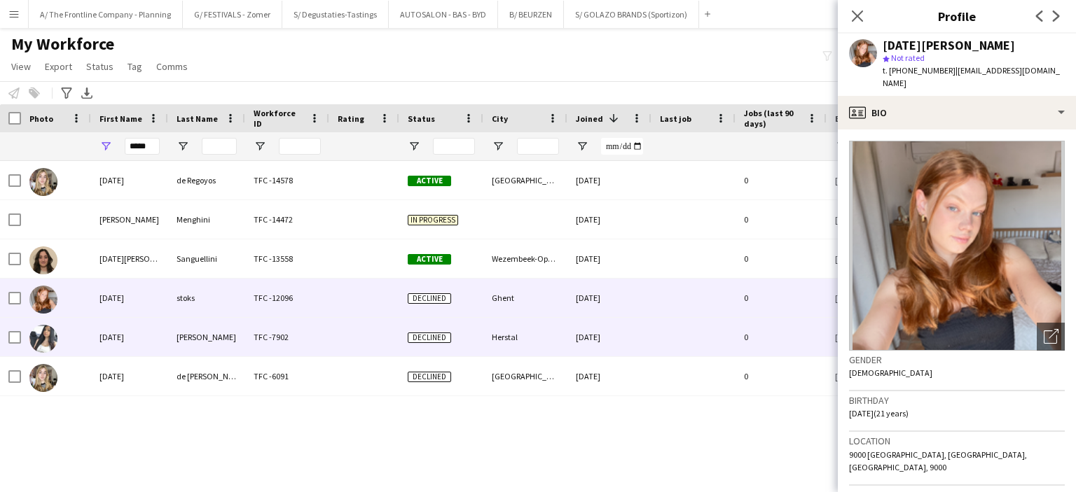
click at [150, 344] on div "[DATE]" at bounding box center [129, 337] width 77 height 39
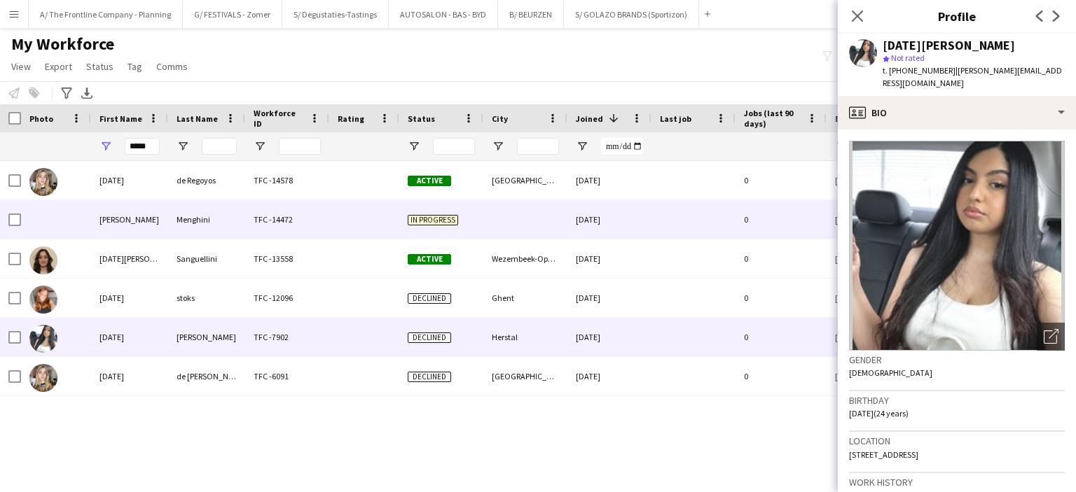
click at [118, 223] on div "[PERSON_NAME]" at bounding box center [129, 219] width 77 height 39
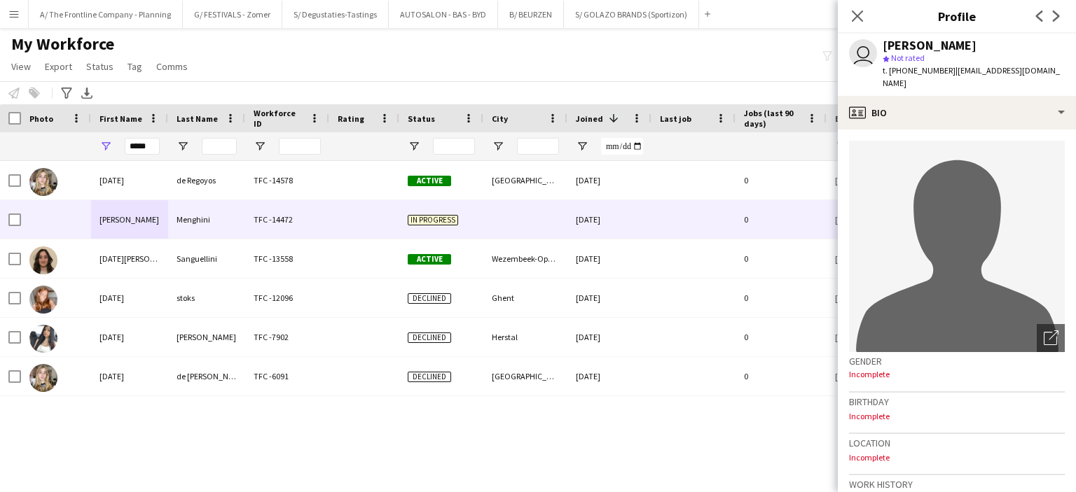
click at [303, 73] on div "My Workforce View Views Default view New view Update view Delete view Edit name…" at bounding box center [538, 58] width 1076 height 48
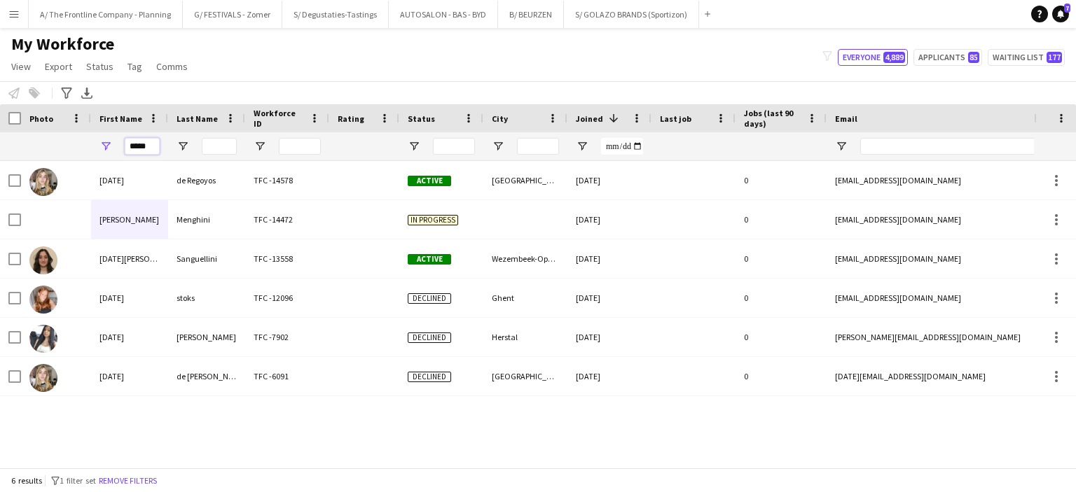
click at [135, 146] on input "*****" at bounding box center [142, 146] width 35 height 17
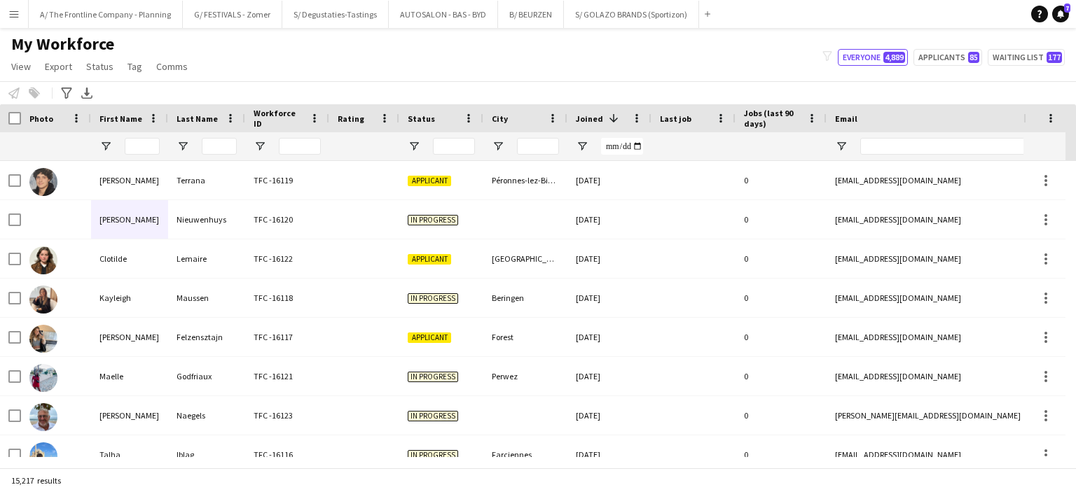
click at [278, 81] on div "Notify workforce Add to tag Select at least one crew to tag him or her. Advance…" at bounding box center [538, 92] width 1076 height 23
click at [105, 2] on button "A/ The Frontline Company - Planning Close" at bounding box center [106, 14] width 154 height 27
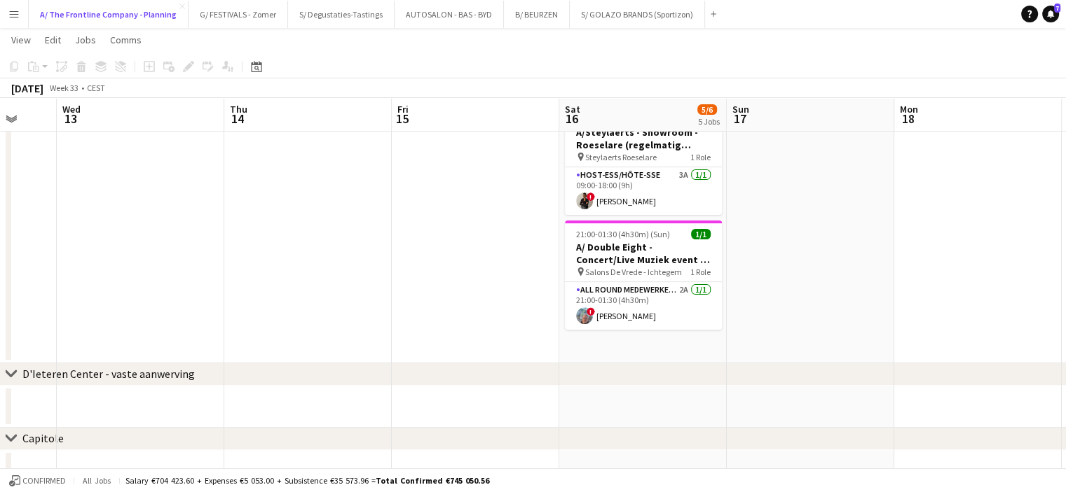
scroll to position [422, 0]
click at [642, 294] on app-card-role "All Round medewerker/collaborateur 2A [DATE] 21:00-01:30 (4h30m) ! [PERSON_NAME]" at bounding box center [643, 306] width 157 height 48
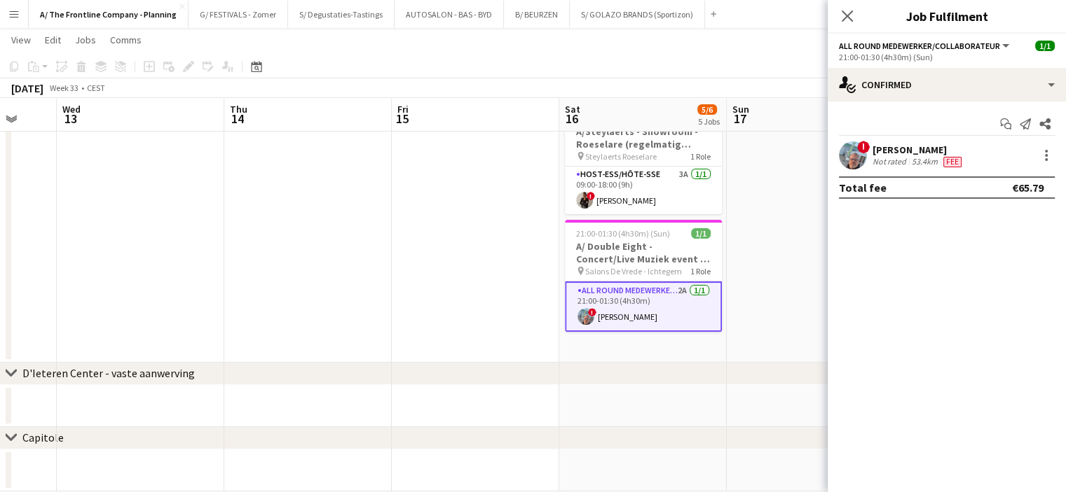
click at [922, 152] on div "[PERSON_NAME]" at bounding box center [918, 150] width 92 height 13
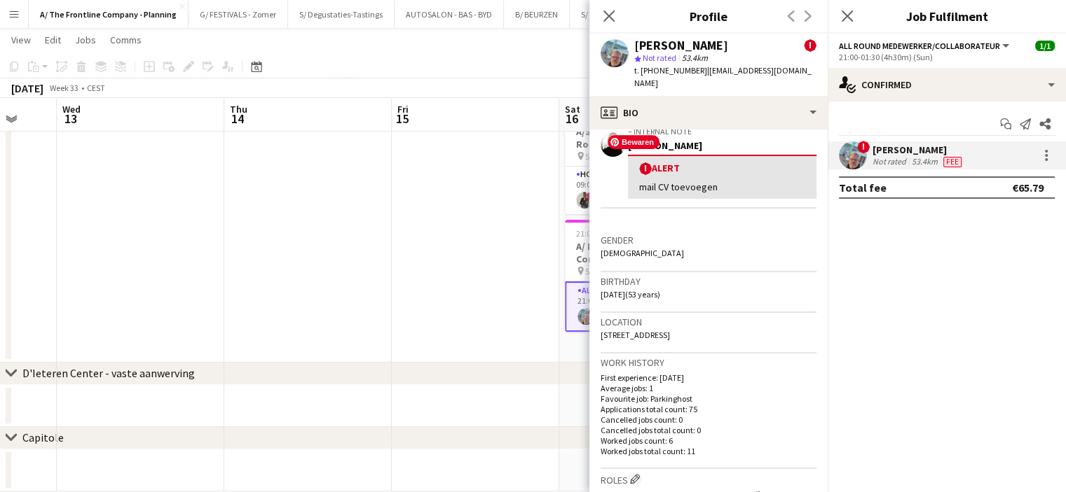
scroll to position [260, 0]
click at [450, 261] on app-date-cell at bounding box center [475, 48] width 167 height 628
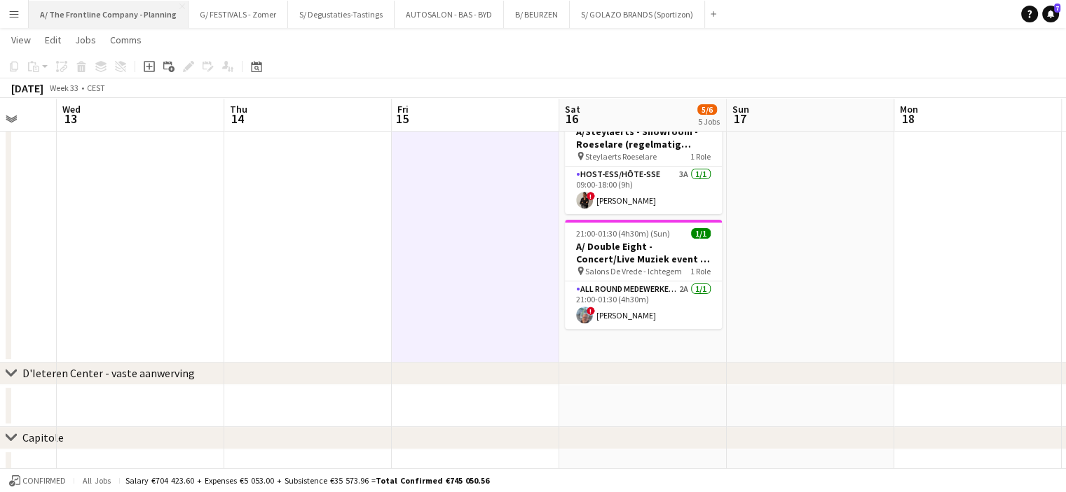
click at [120, 24] on button "A/ The Frontline Company - Planning Close" at bounding box center [109, 14] width 160 height 27
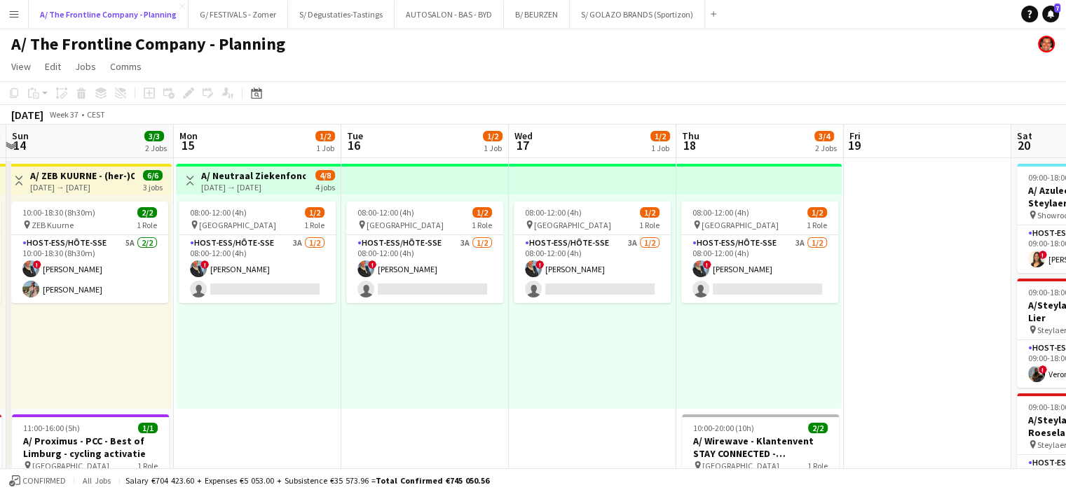
scroll to position [0, 481]
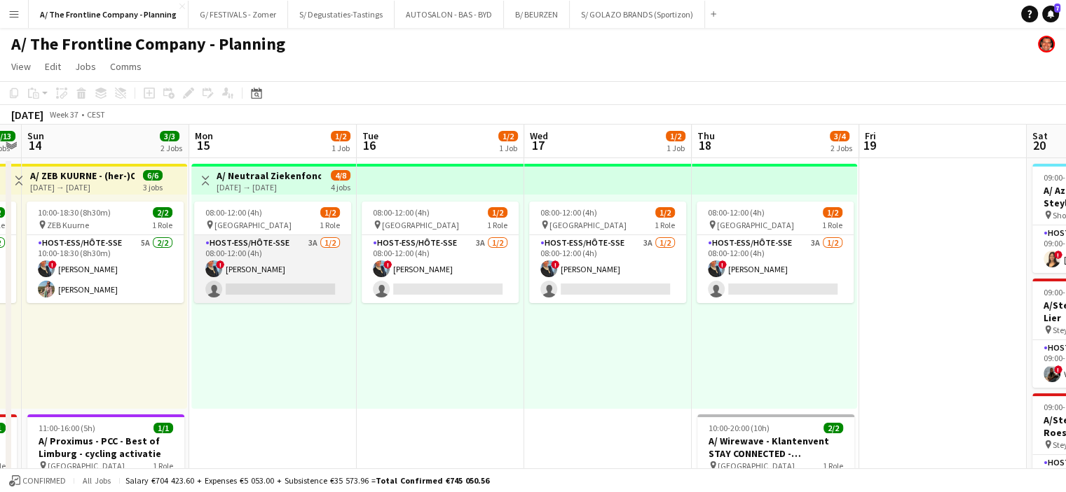
click at [284, 254] on app-card-role "Host-ess/Hôte-sse 3A [DATE] 08:00-12:00 (4h) ! [PERSON_NAME] single-neutral-act…" at bounding box center [272, 269] width 157 height 68
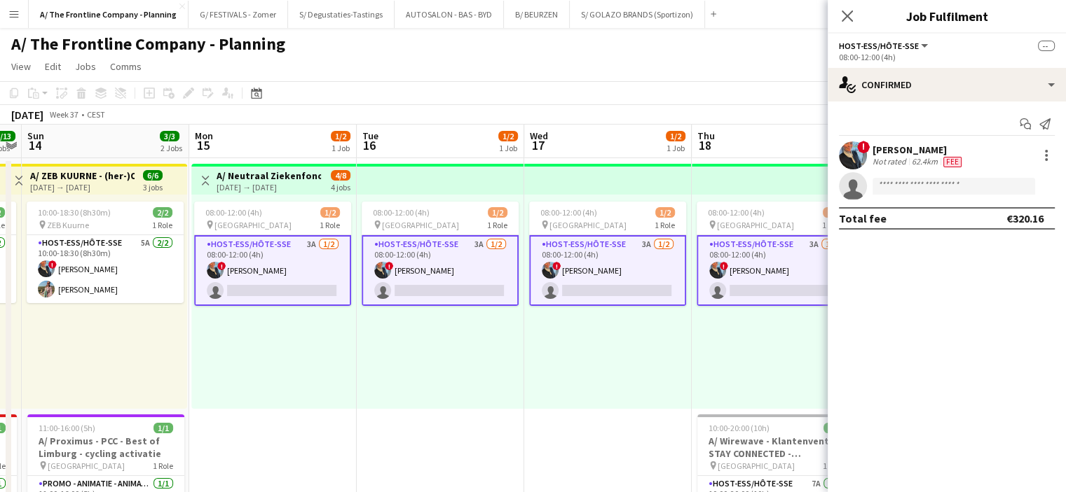
click at [897, 148] on div "[PERSON_NAME]" at bounding box center [918, 150] width 92 height 13
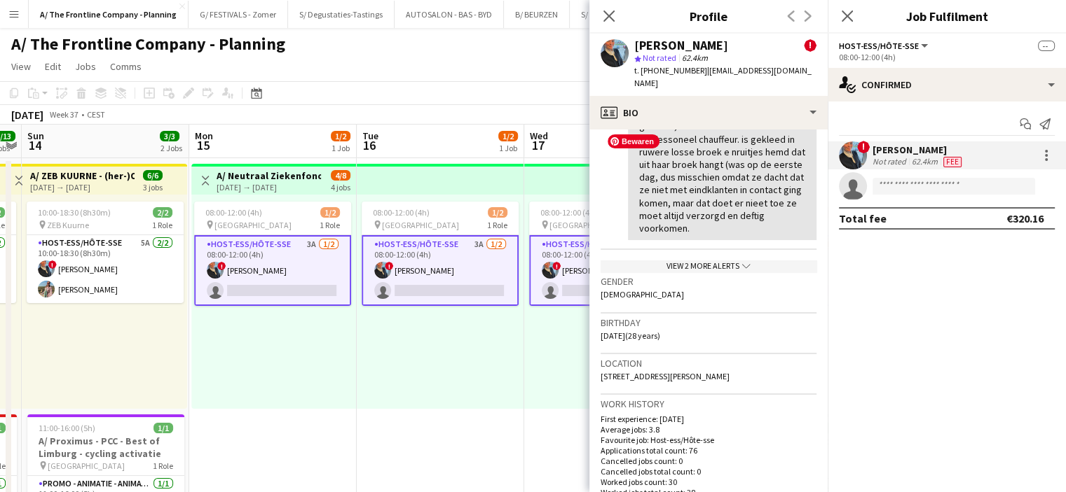
scroll to position [345, 0]
click at [432, 358] on div "08:00-12:00 (4h) 1/2 pin Oostende 1 Role Host-ess/Hôte-sse 3A [DATE] 08:00-12:0…" at bounding box center [440, 302] width 167 height 214
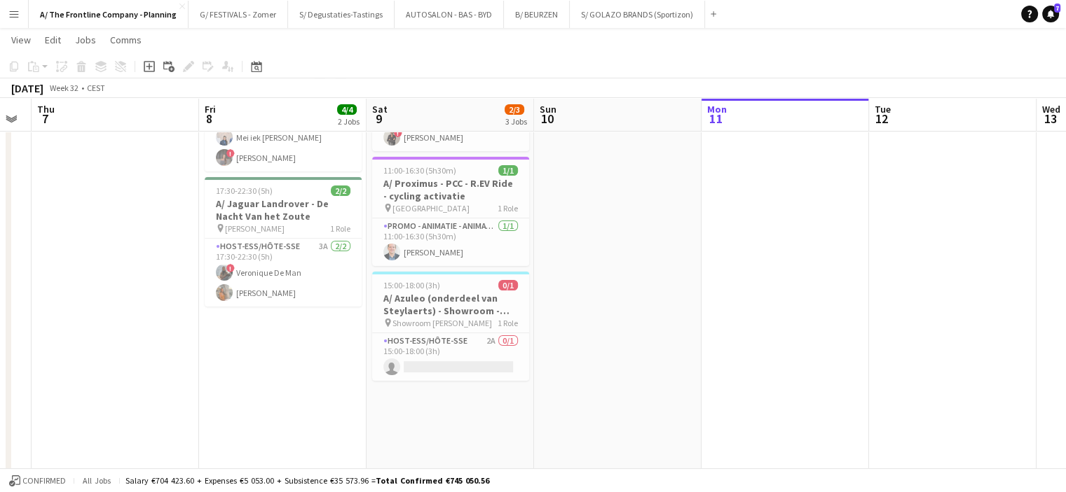
scroll to position [120, 0]
click at [296, 275] on app-card-role "Host-ess/Hôte-sse 3A [DATE] 17:30-22:30 (5h) ! Veronique De Man Nathalie Rooms" at bounding box center [283, 273] width 157 height 68
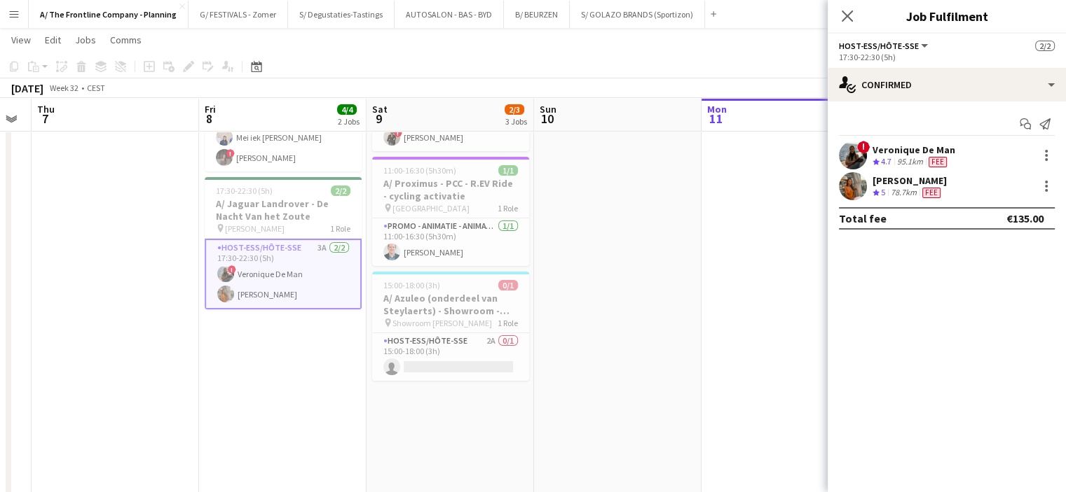
click at [911, 159] on div "95.1km" at bounding box center [910, 162] width 32 height 12
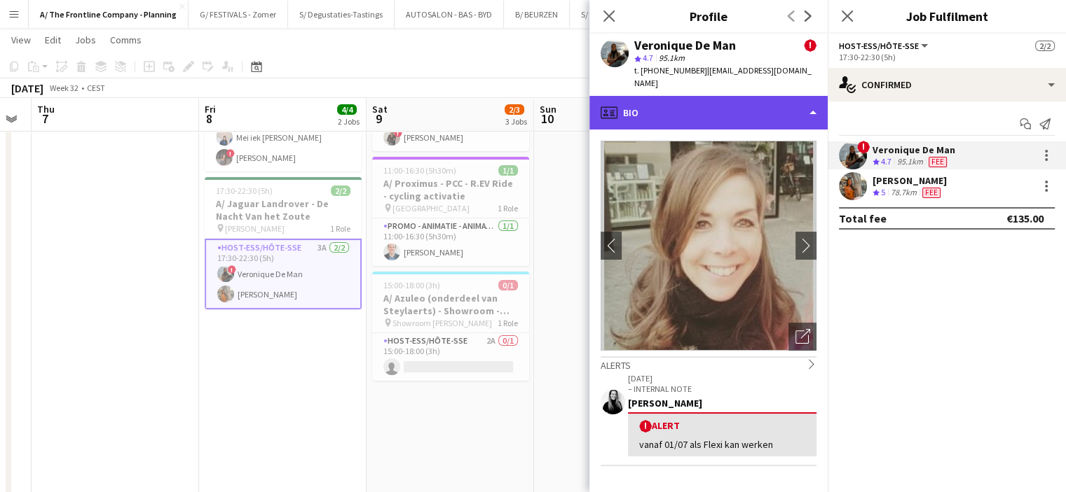
click at [698, 109] on div "profile Bio" at bounding box center [708, 113] width 238 height 34
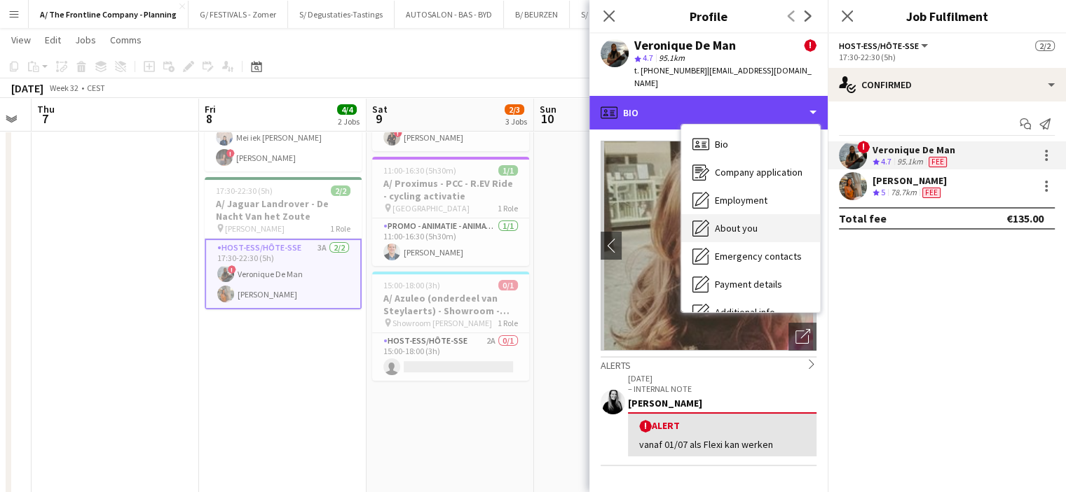
scroll to position [104, 0]
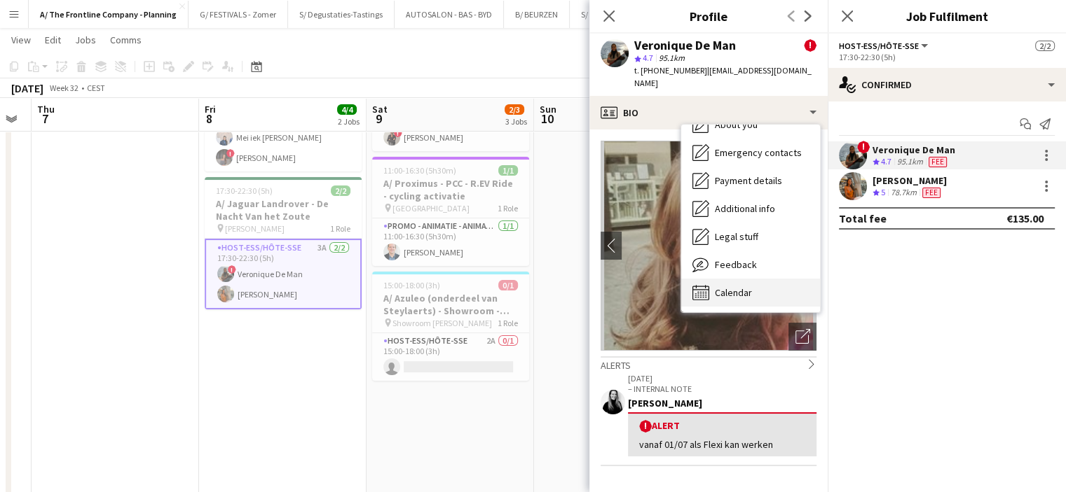
click at [720, 294] on span "Calendar" at bounding box center [733, 293] width 37 height 13
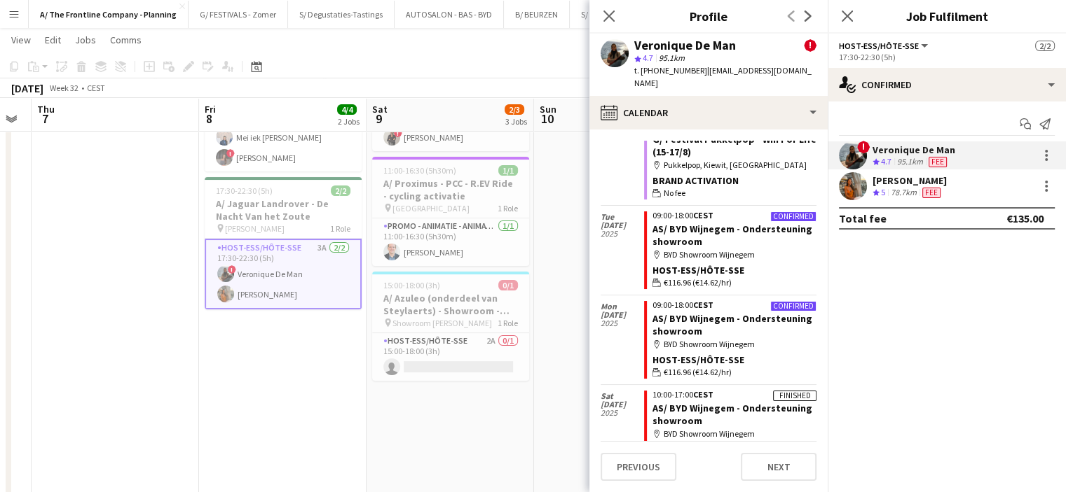
scroll to position [2217, 0]
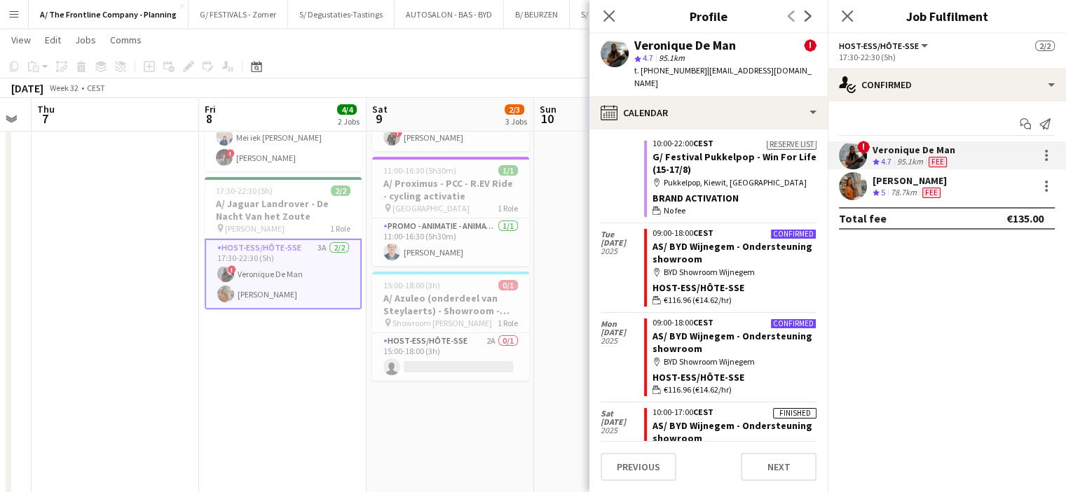
click at [269, 403] on app-date-cell "08:30-18:00 (9h30m) 2/2 A/ De Meedenkers - Culligan HYDRATOUR - [GEOGRAPHIC_DAT…" at bounding box center [282, 416] width 167 height 761
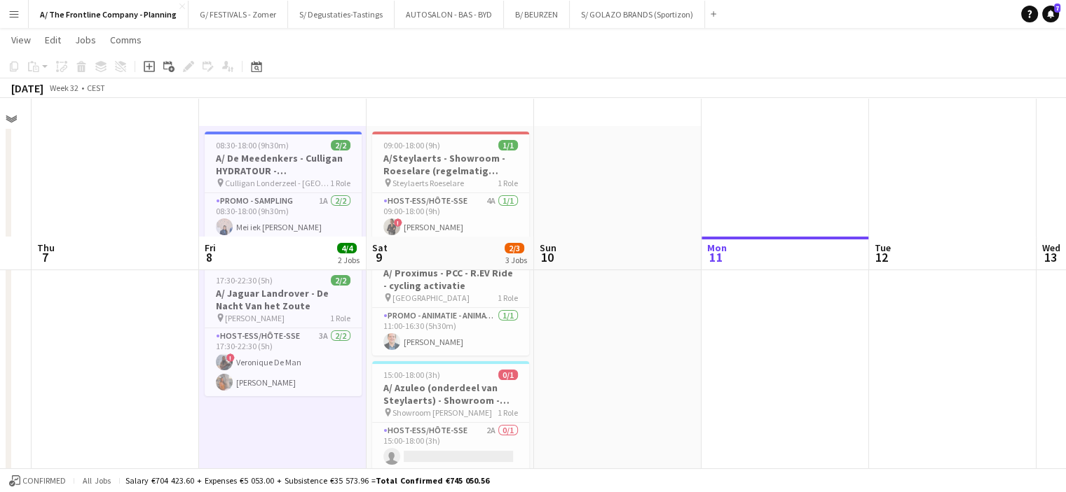
scroll to position [0, 0]
